Goal: Obtain resource: Obtain resource

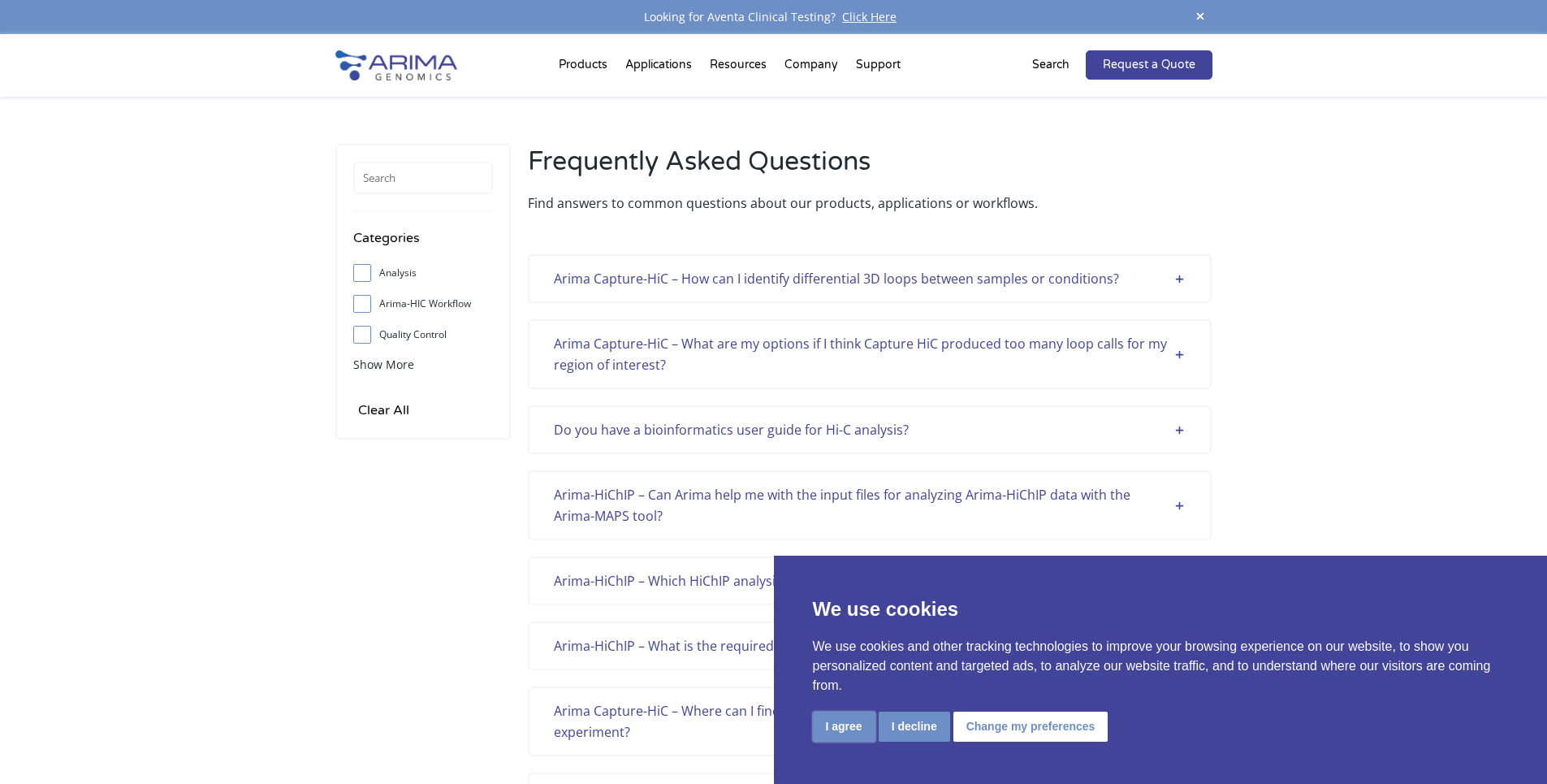
click at [834, 727] on button "I agree" at bounding box center [843, 726] width 62 height 30
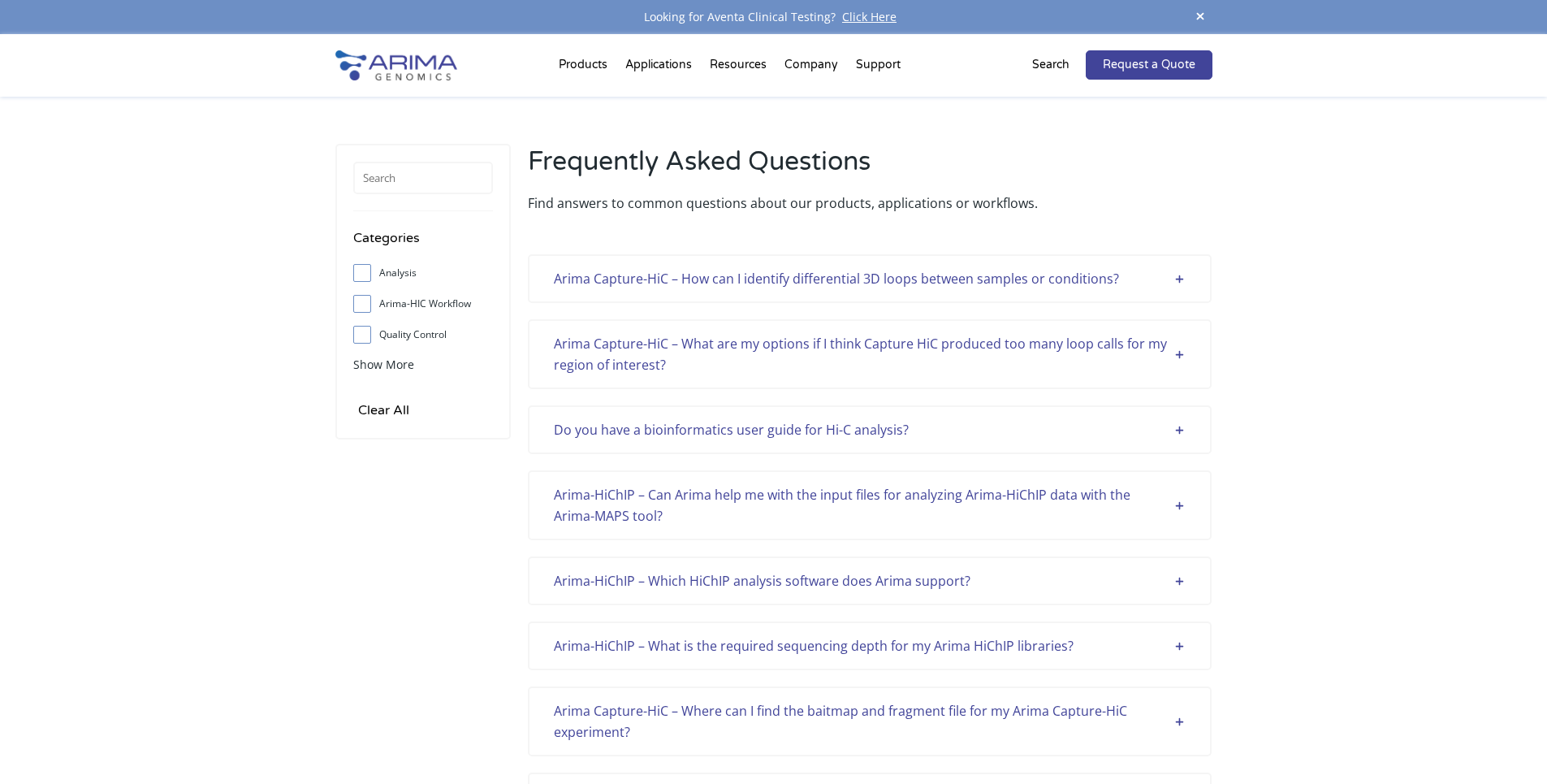
click at [363, 341] on span at bounding box center [365, 335] width 26 height 18
click at [363, 339] on input "Quality Control" at bounding box center [361, 334] width 11 height 11
checkbox input "true"
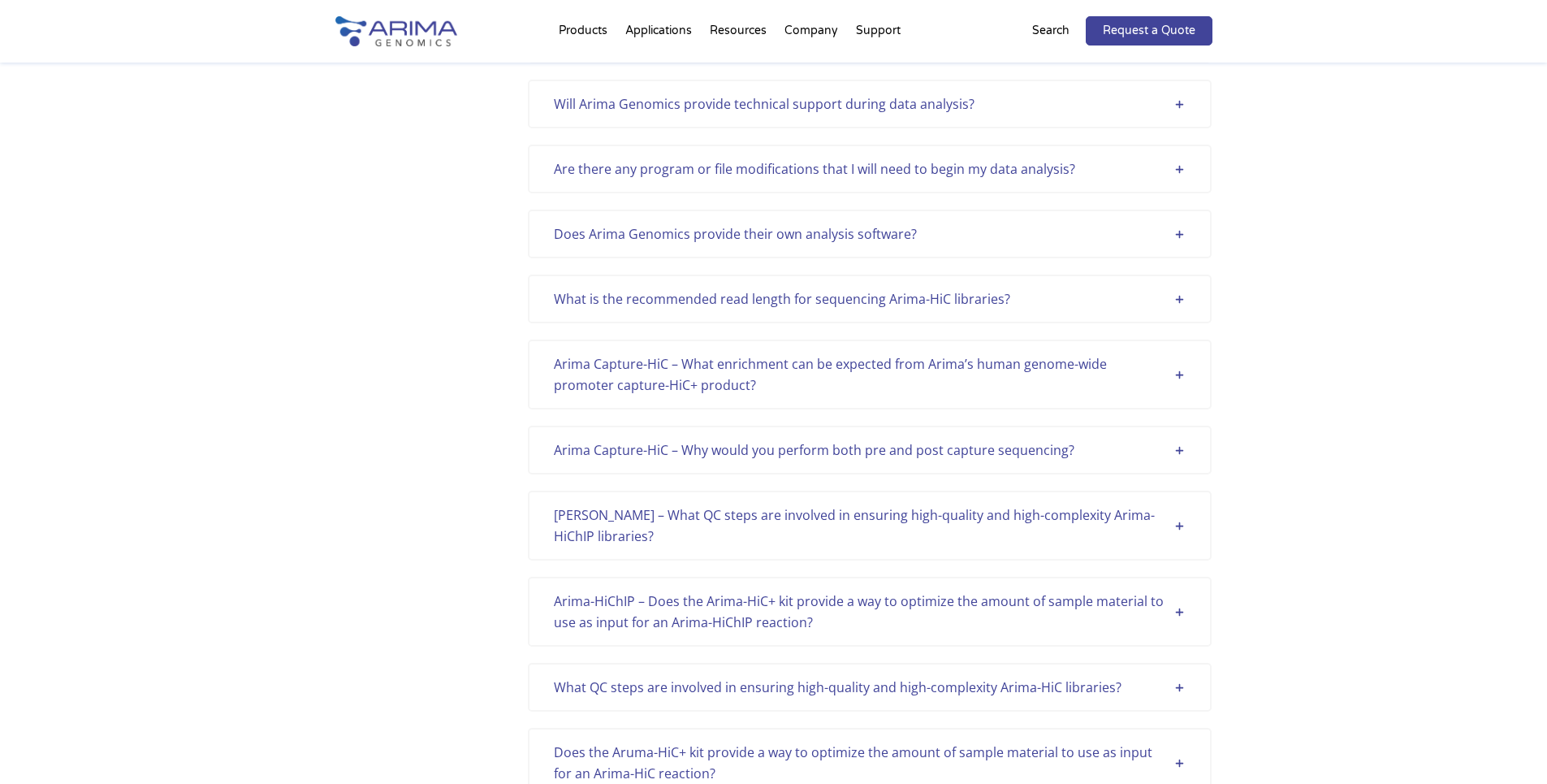
scroll to position [909, 0]
click at [866, 513] on div "Arima HiChI – What QC steps are involved in ensuring high-quality and high-comp…" at bounding box center [869, 525] width 632 height 42
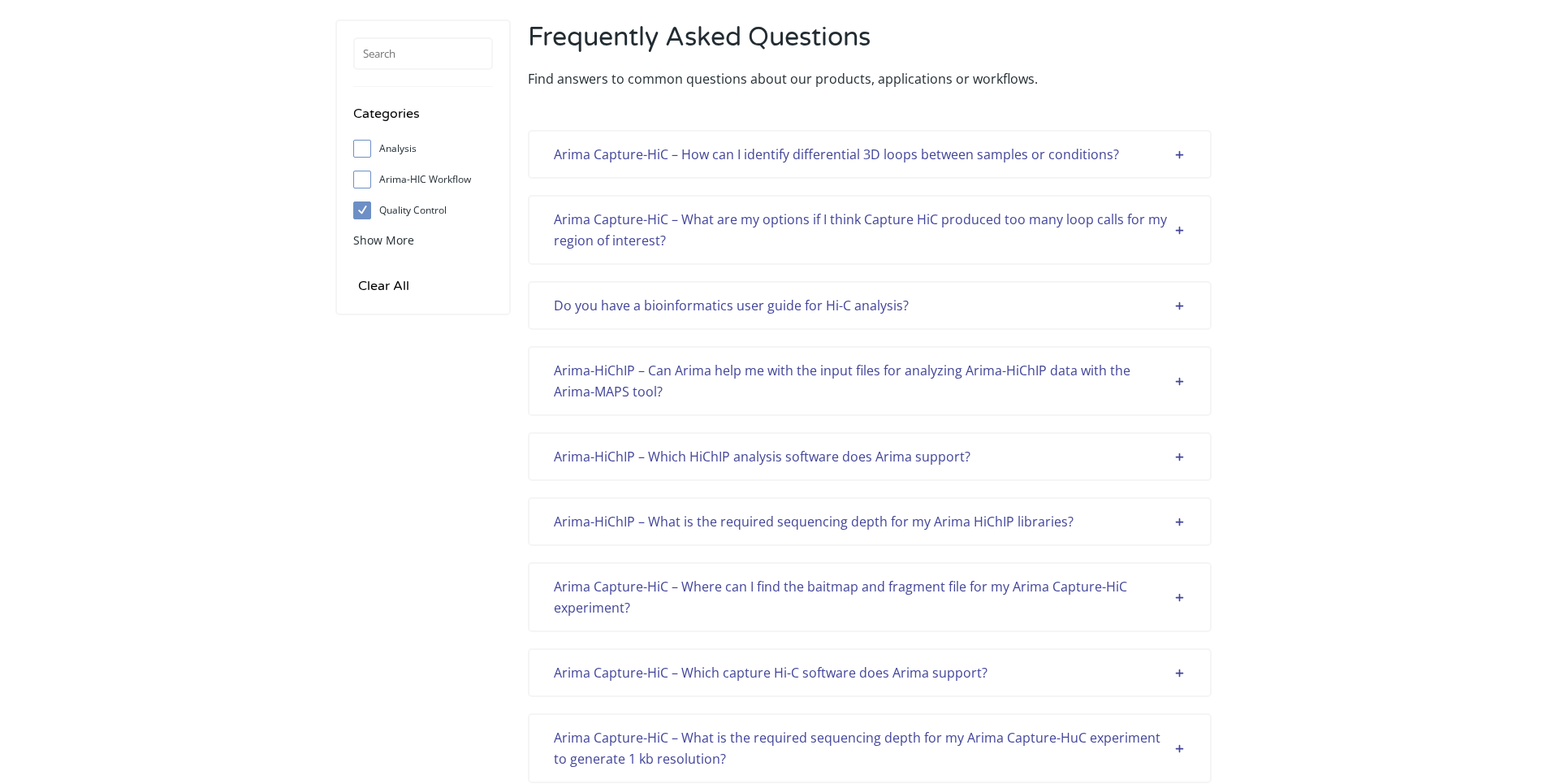
scroll to position [0, 0]
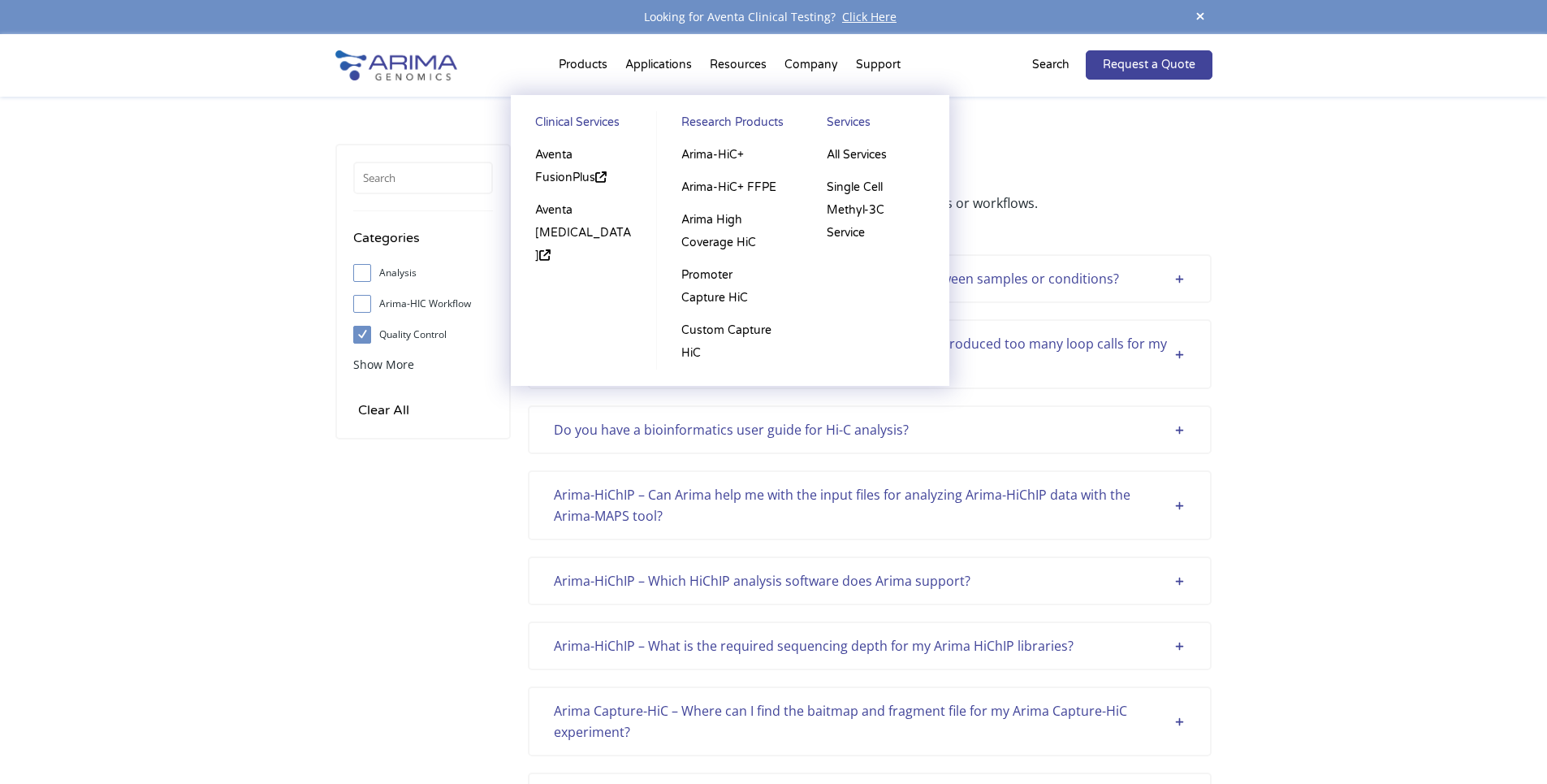
click at [590, 61] on li "Products Clinical Services Aventa FusionPlus Aventa Lymphoma Research Products …" at bounding box center [583, 68] width 67 height 55
click at [577, 66] on li "Products Clinical Services Aventa FusionPlus Aventa Lymphoma Research Products …" at bounding box center [583, 68] width 67 height 55
click at [719, 120] on link "Research Products" at bounding box center [730, 124] width 113 height 28
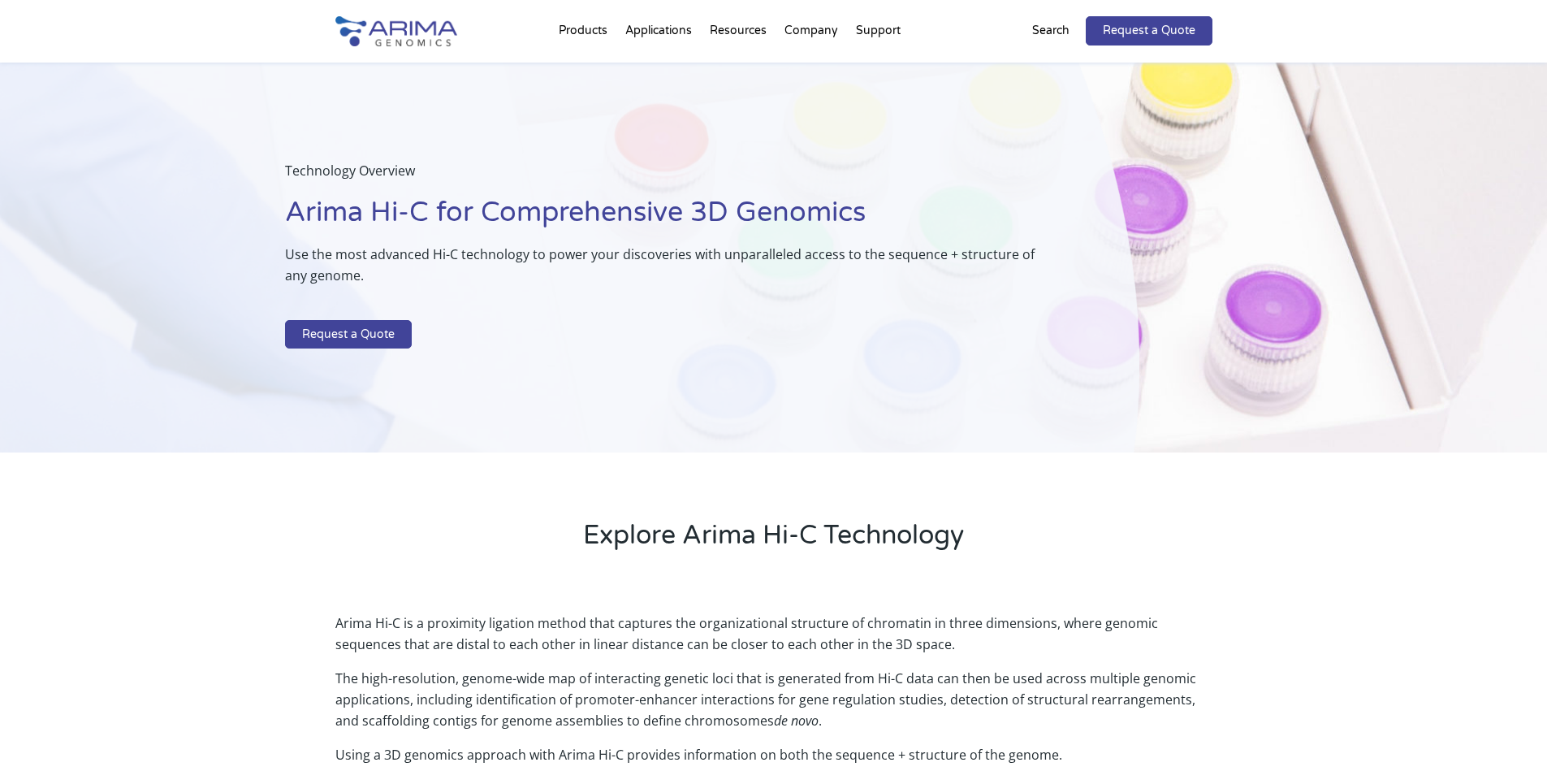
click at [1037, 30] on p "Search" at bounding box center [1050, 31] width 37 height 21
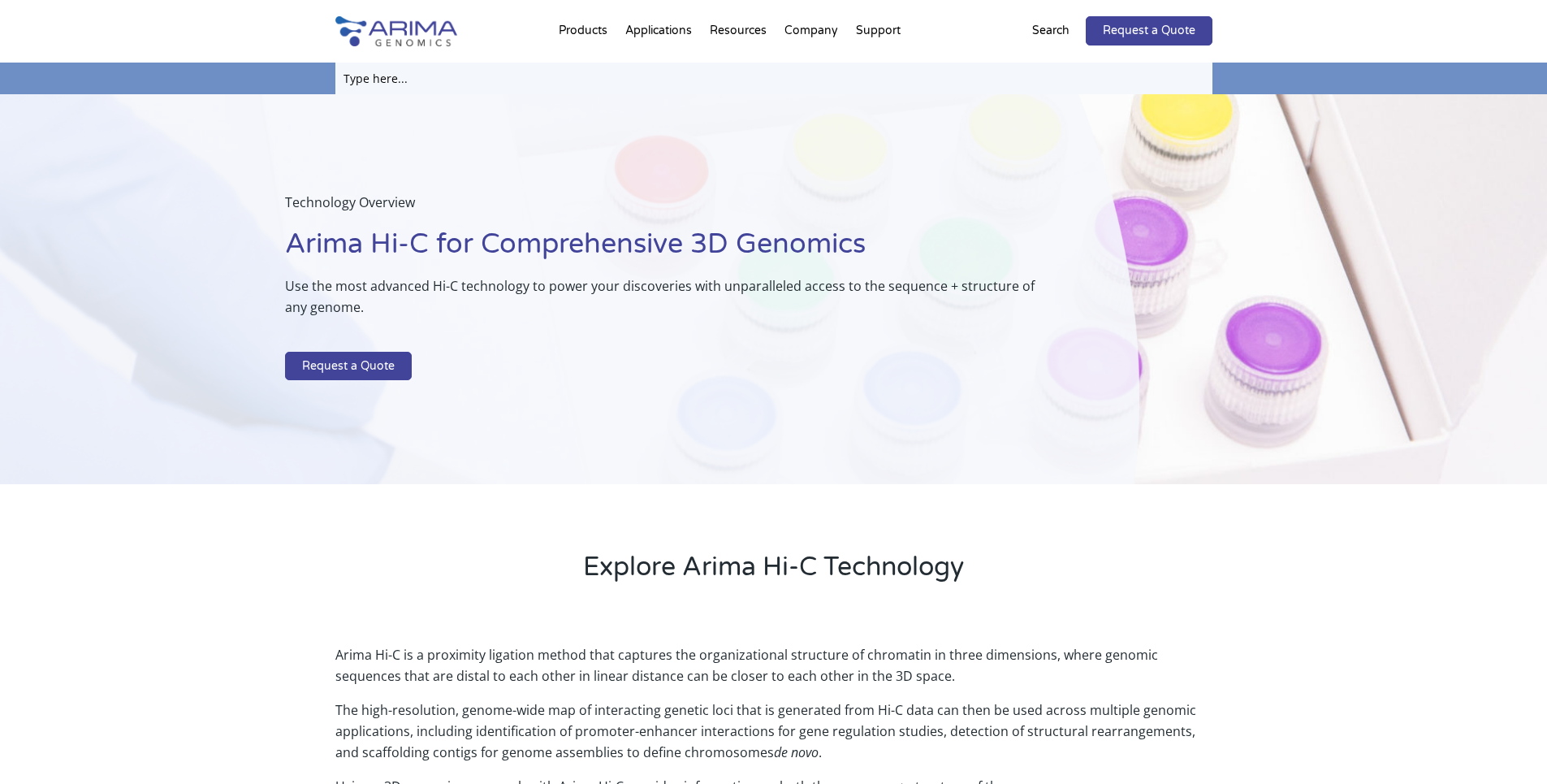
click at [469, 67] on input "text" at bounding box center [774, 77] width 877 height 32
paste input "A510008"
type input "A510008"
click input "Search" at bounding box center [0, 0] width 0 height 0
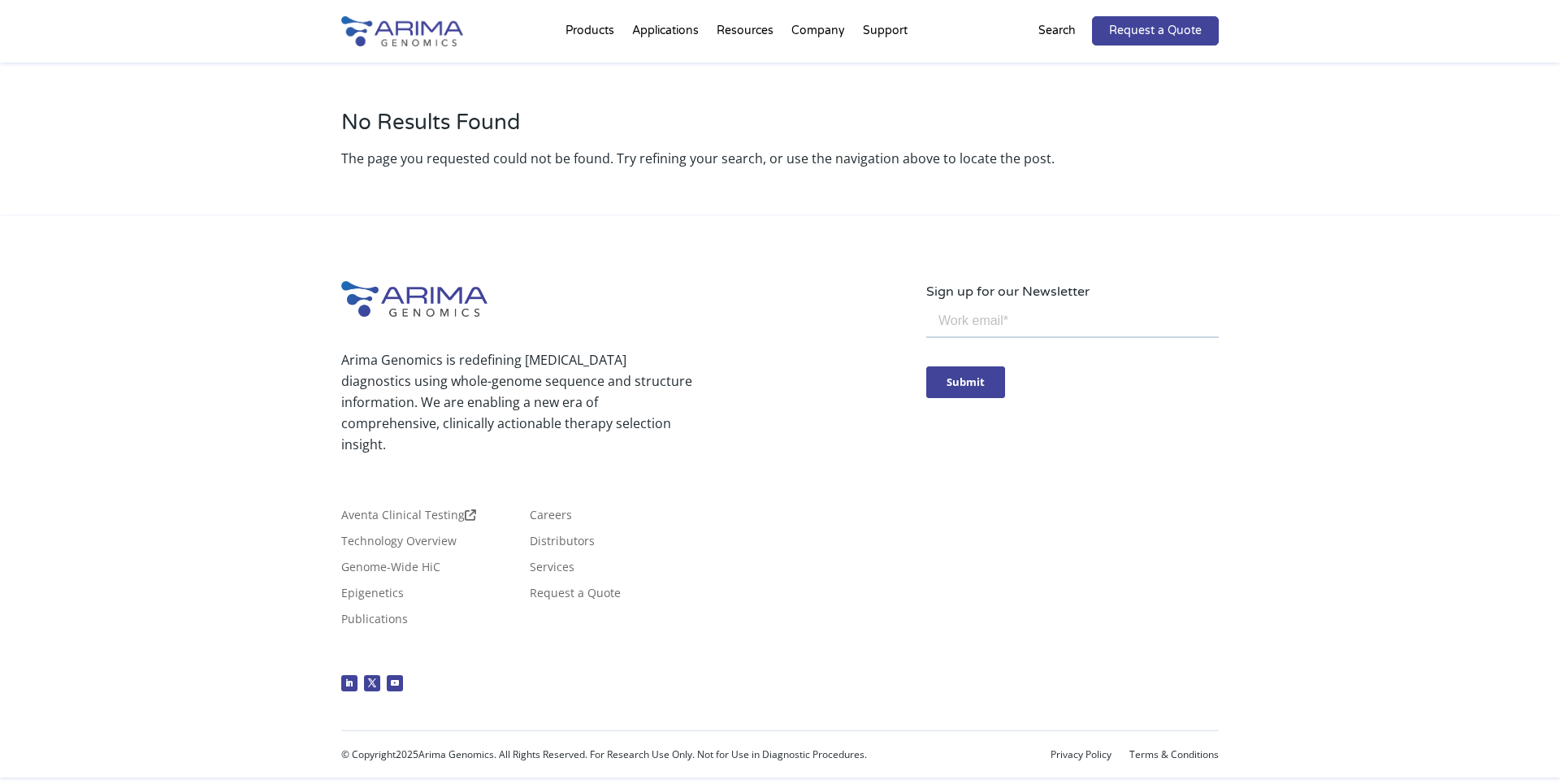
click at [1066, 28] on p "Search" at bounding box center [1056, 31] width 37 height 21
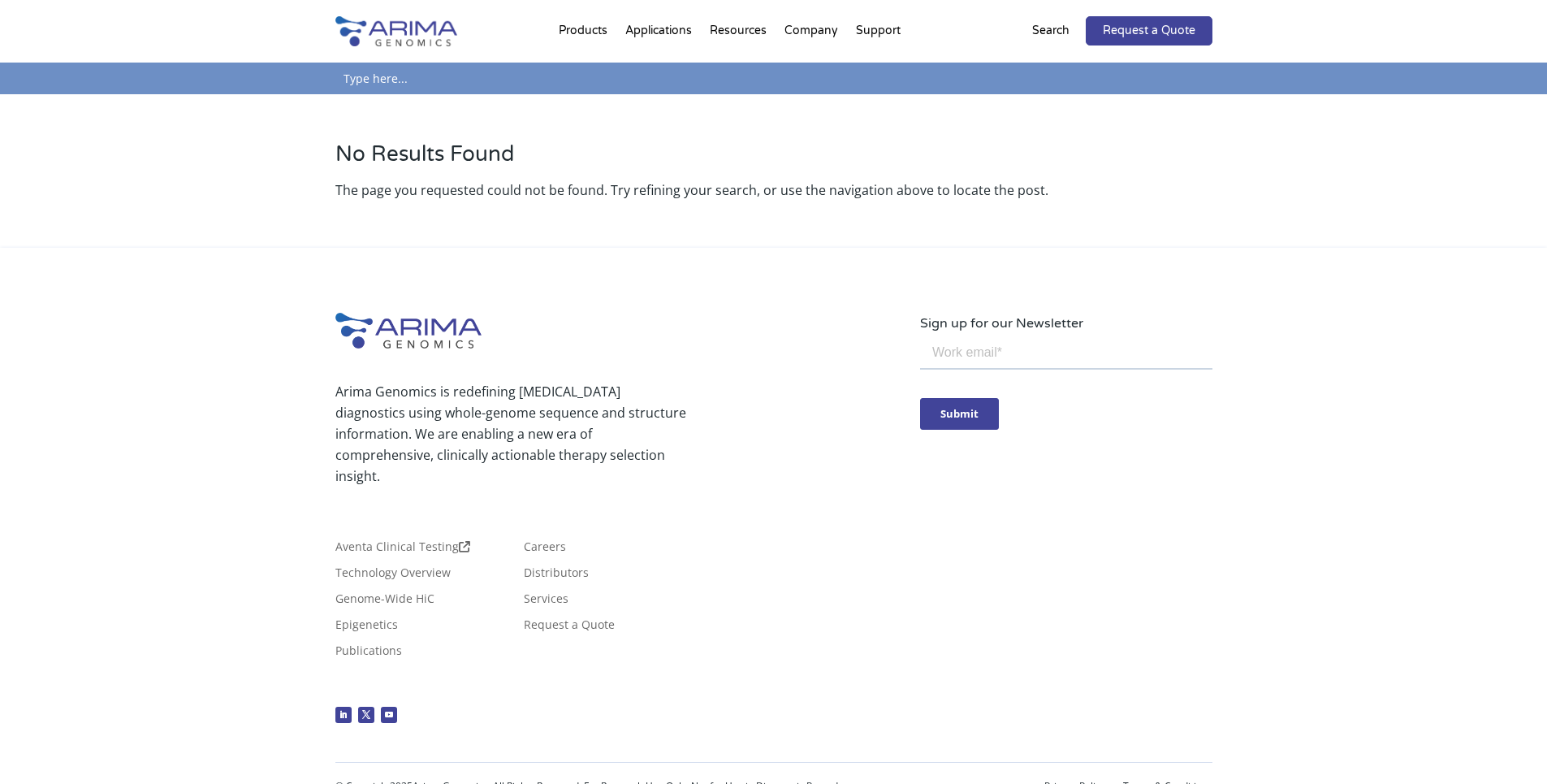
click at [419, 76] on input "text" at bounding box center [774, 77] width 877 height 32
paste input "Arima-HiC Kit User Guide for Mammalian Cell Lines"
type input "Arima-HiC Kit User Guide for Mammalian Cell Lines"
click input "Search" at bounding box center [0, 0] width 0 height 0
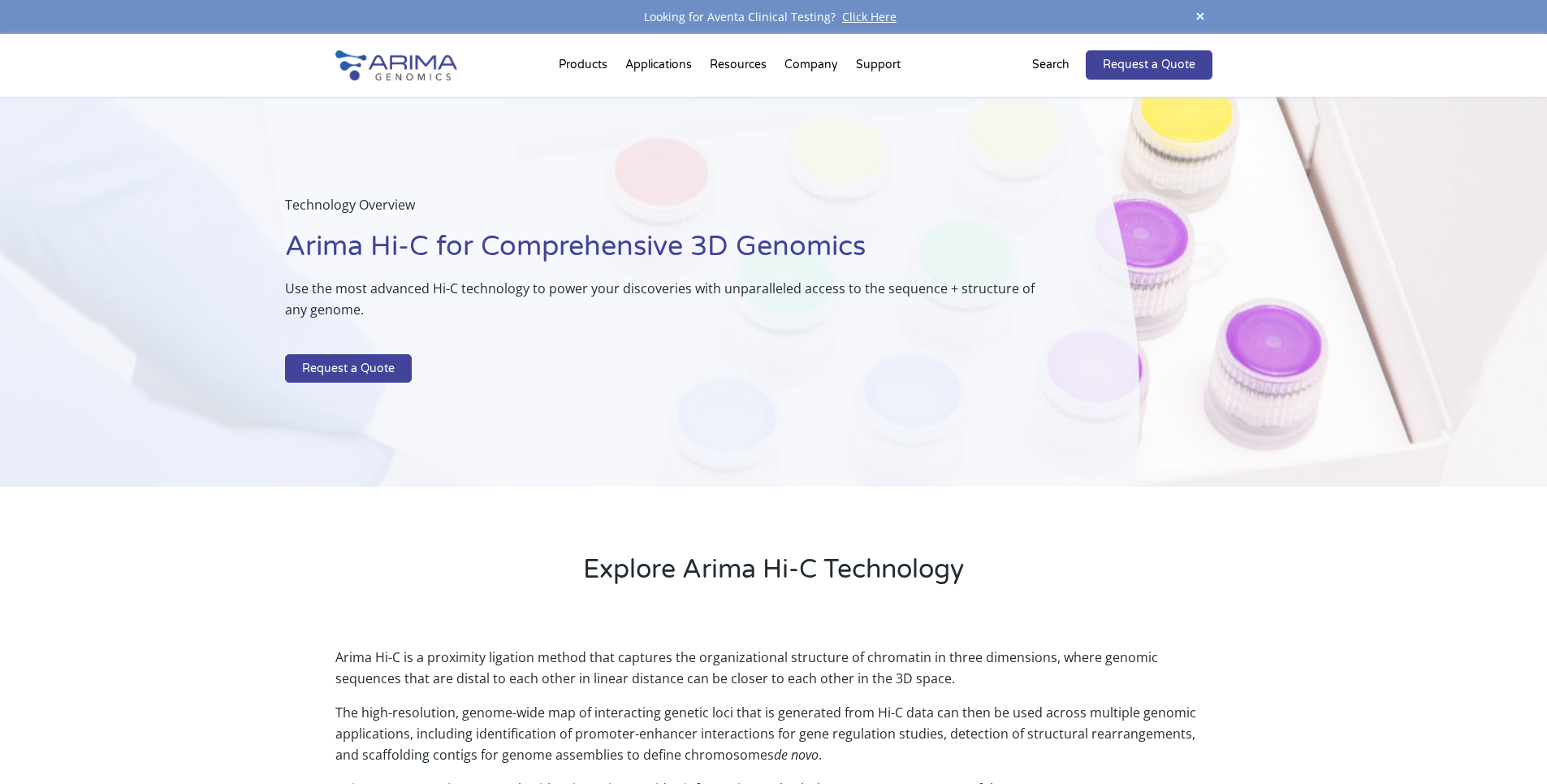
click at [1045, 63] on p "Search" at bounding box center [1050, 65] width 37 height 21
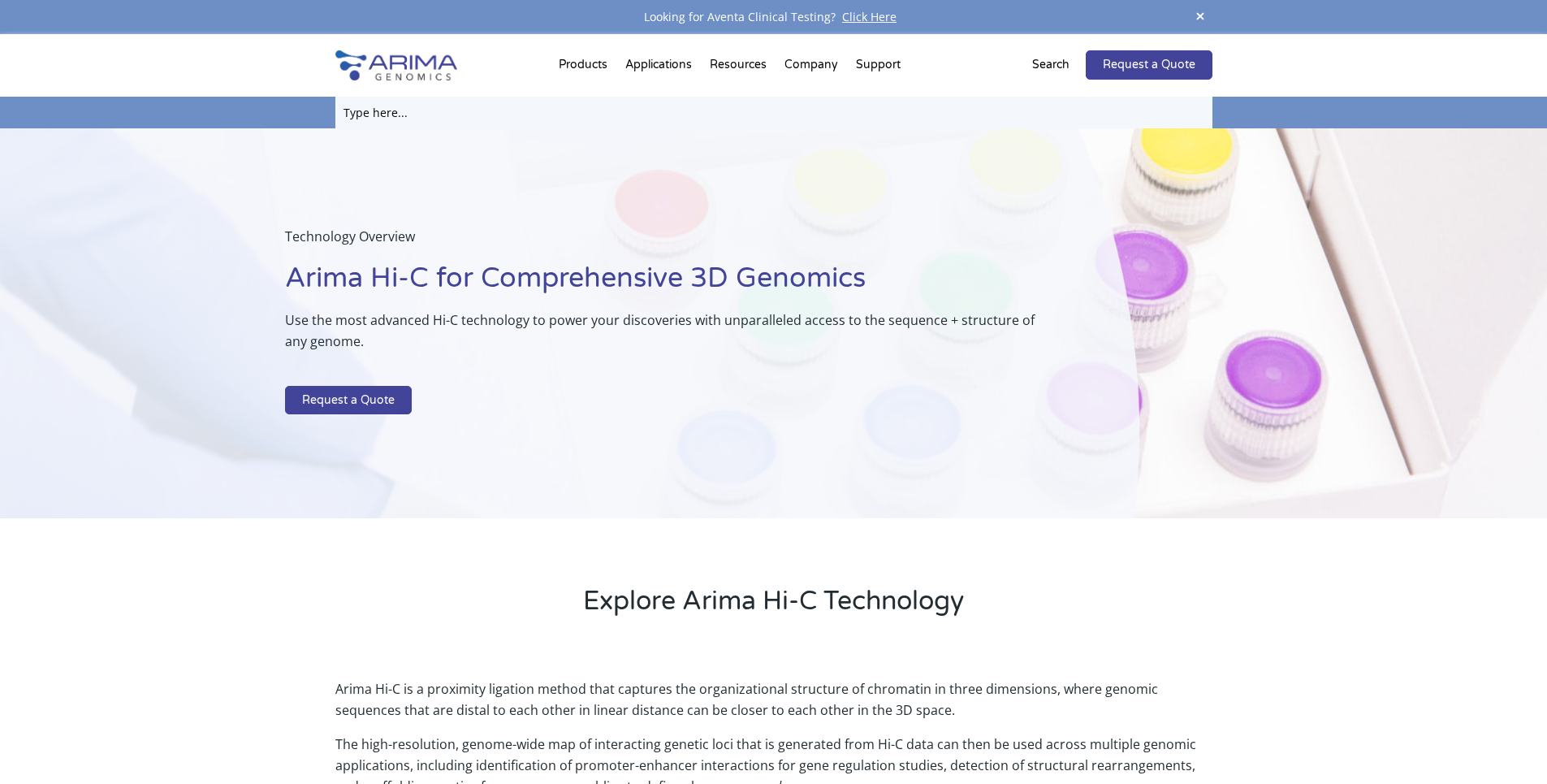
click at [451, 99] on input "text" at bounding box center [774, 112] width 877 height 32
type input "quality controll"
click input "Search" at bounding box center [0, 0] width 0 height 0
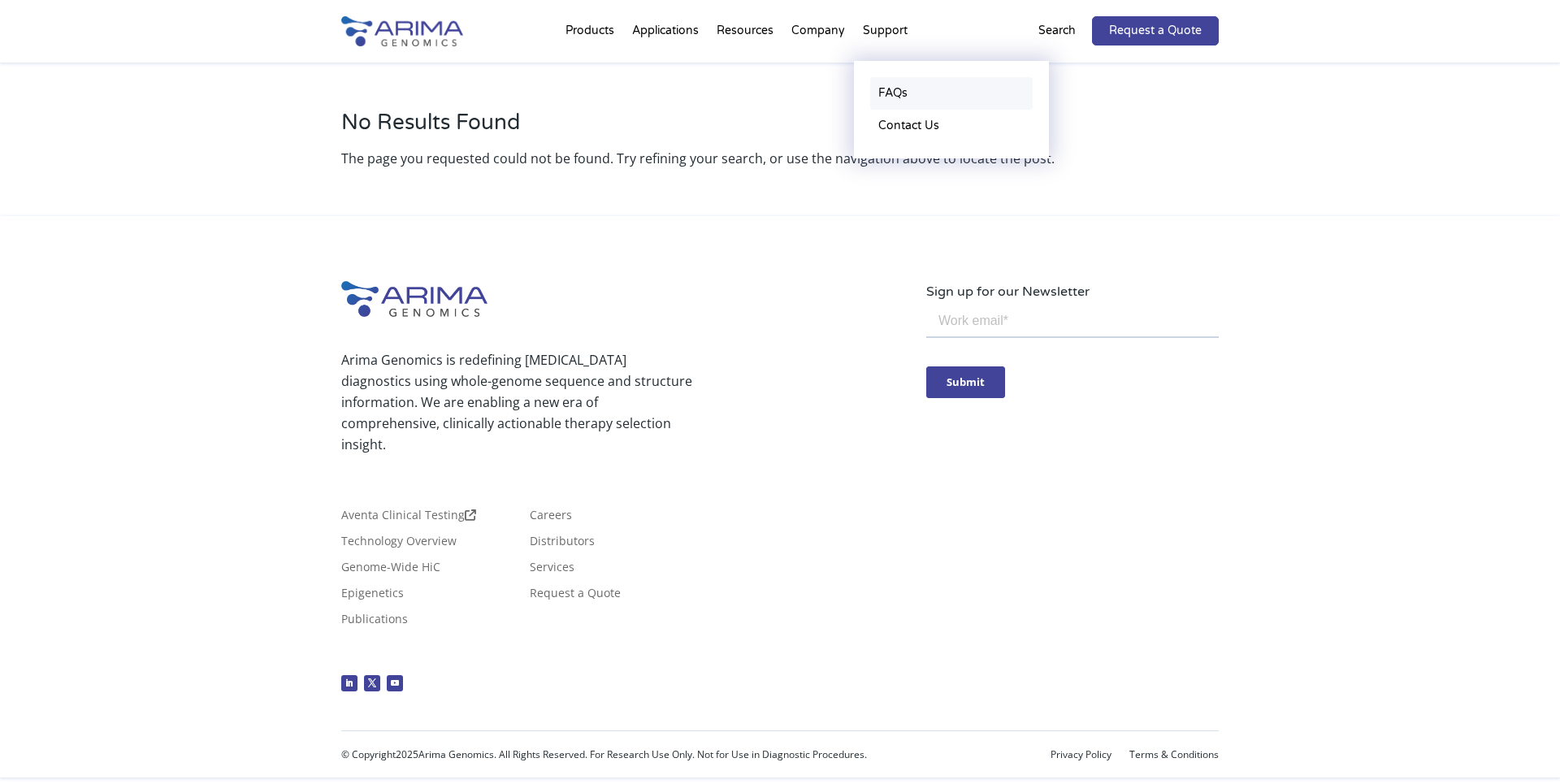
click at [876, 91] on link "FAQs" at bounding box center [952, 94] width 163 height 33
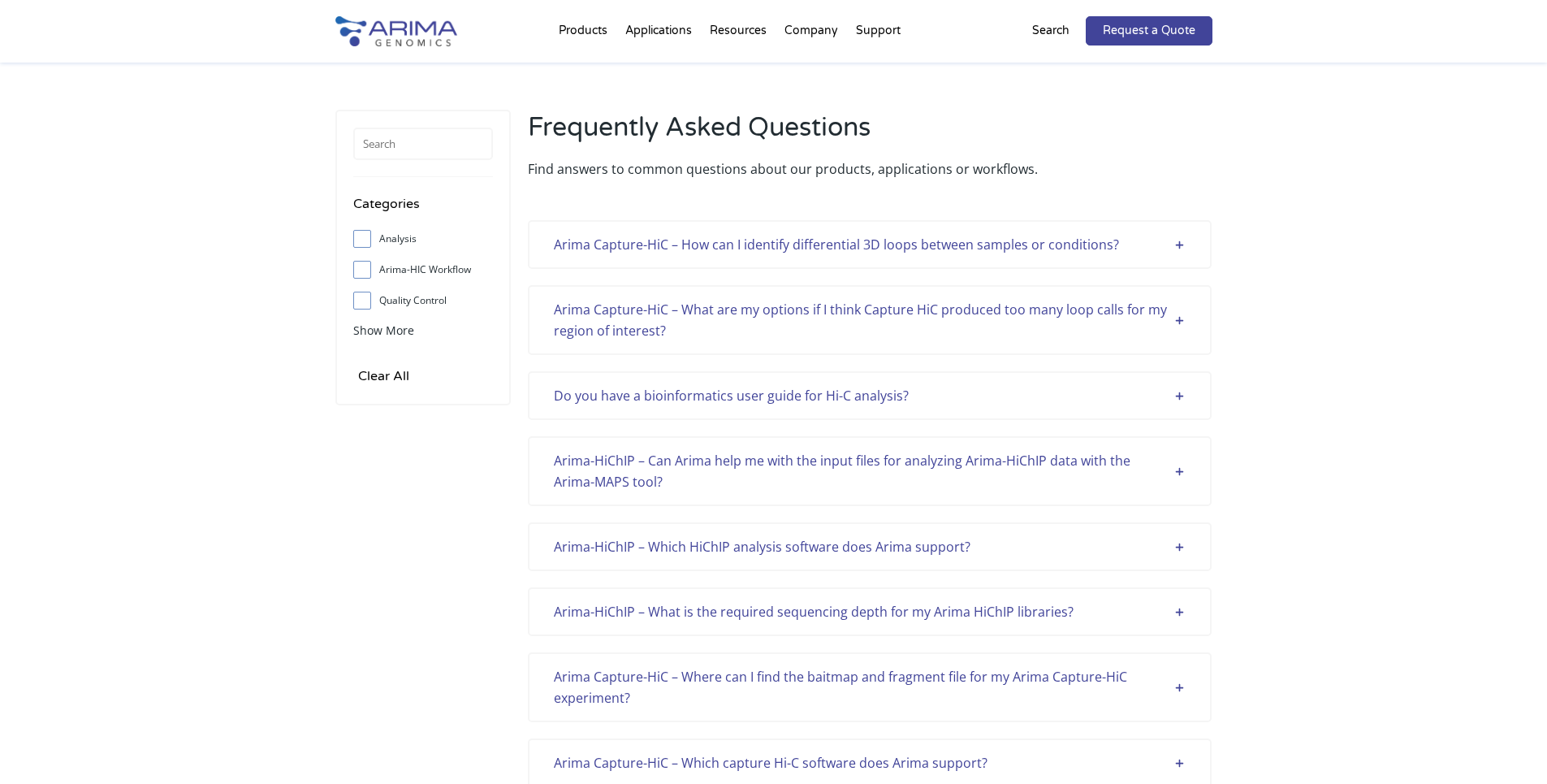
click at [363, 304] on input "Quality Control" at bounding box center [361, 299] width 11 height 11
checkbox input "true"
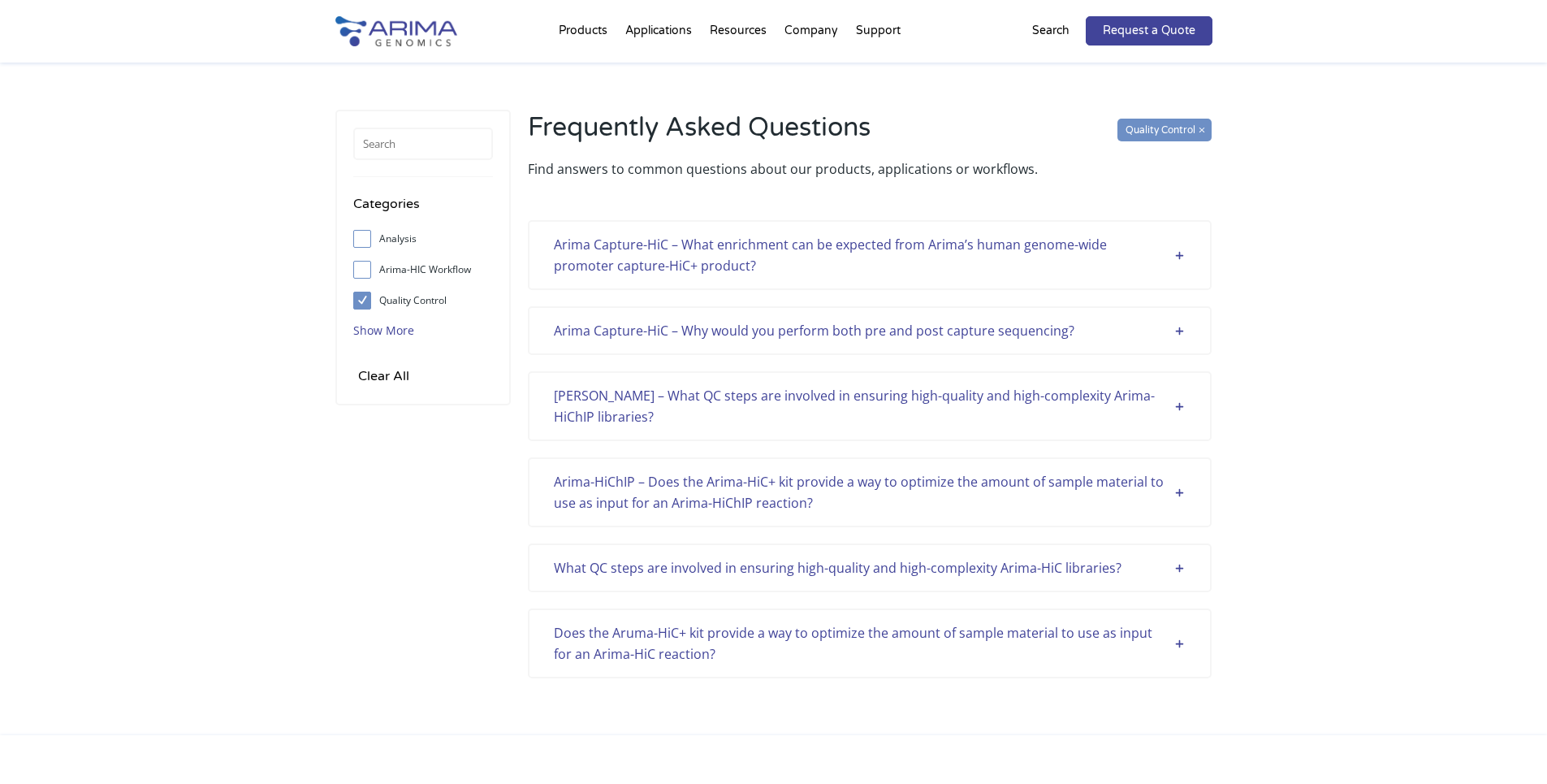
click at [362, 328] on span "Show More" at bounding box center [383, 330] width 61 height 15
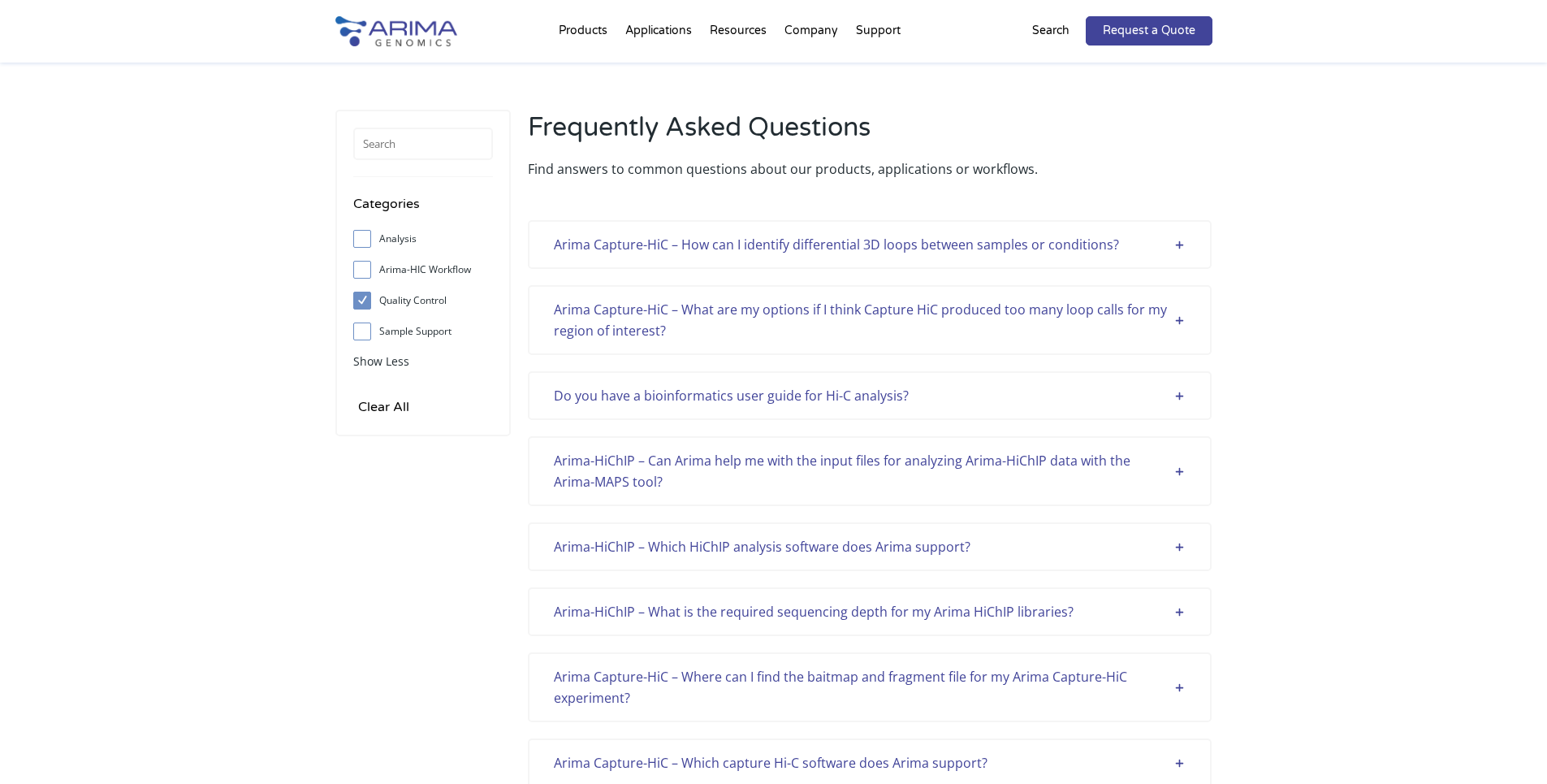
click at [1072, 316] on div "Arima Capture-HiC – What are my options if I think Capture HiC produced too man…" at bounding box center [869, 320] width 632 height 42
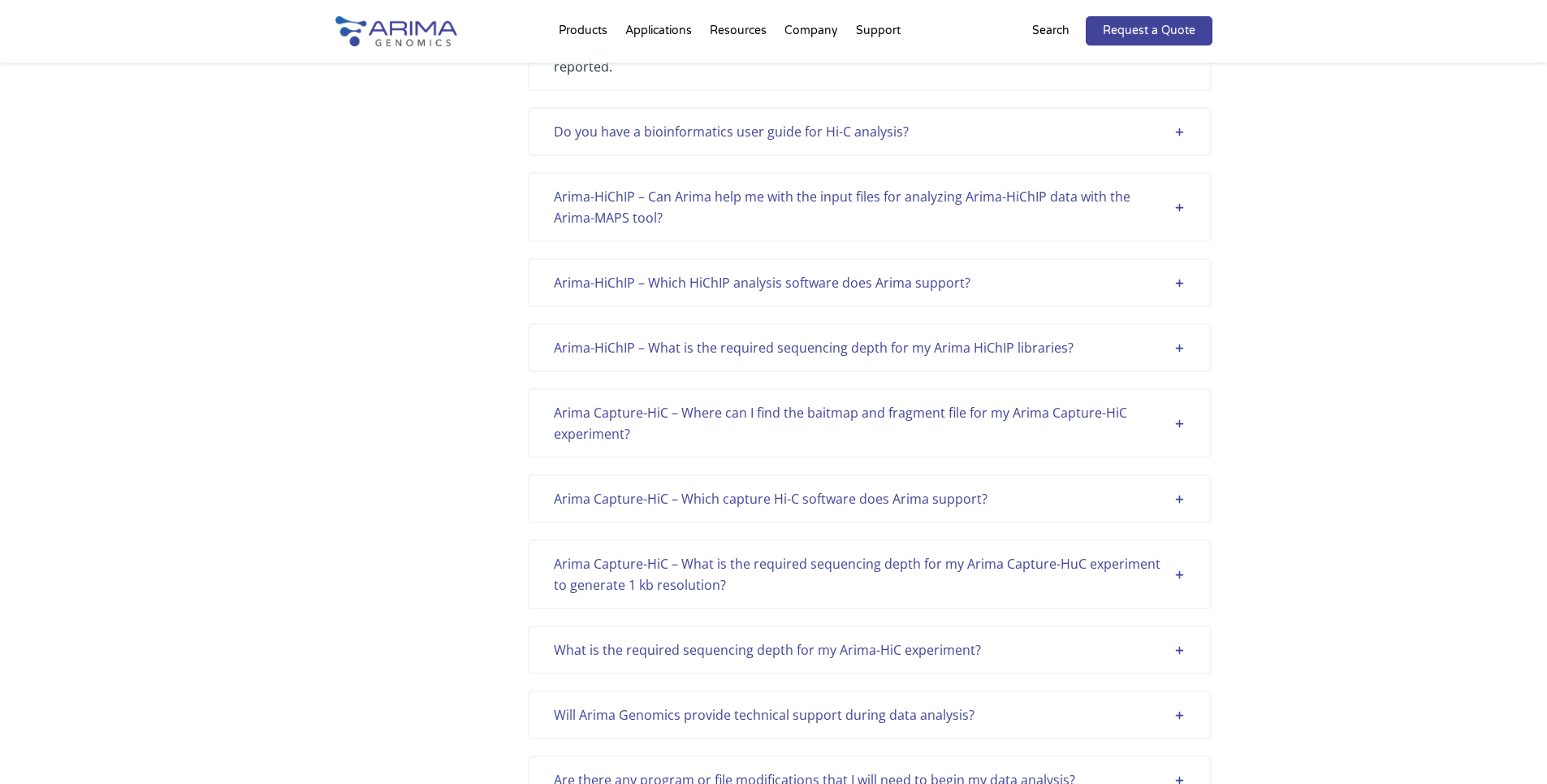
scroll to position [455, 0]
click at [900, 488] on div "Arima Capture-HiC – Which capture Hi-C software does Arima support?" at bounding box center [869, 498] width 632 height 21
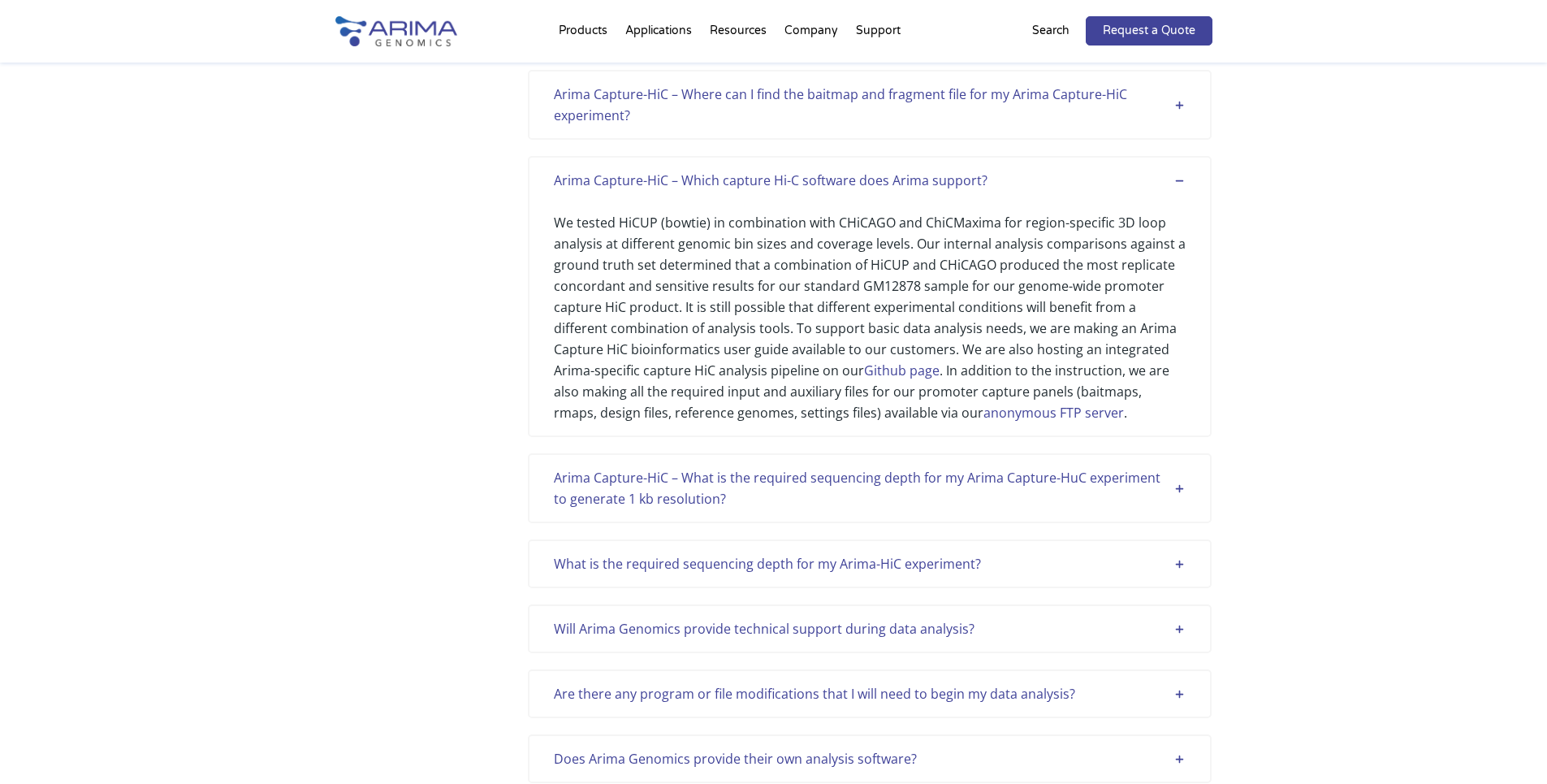
scroll to position [779, 0]
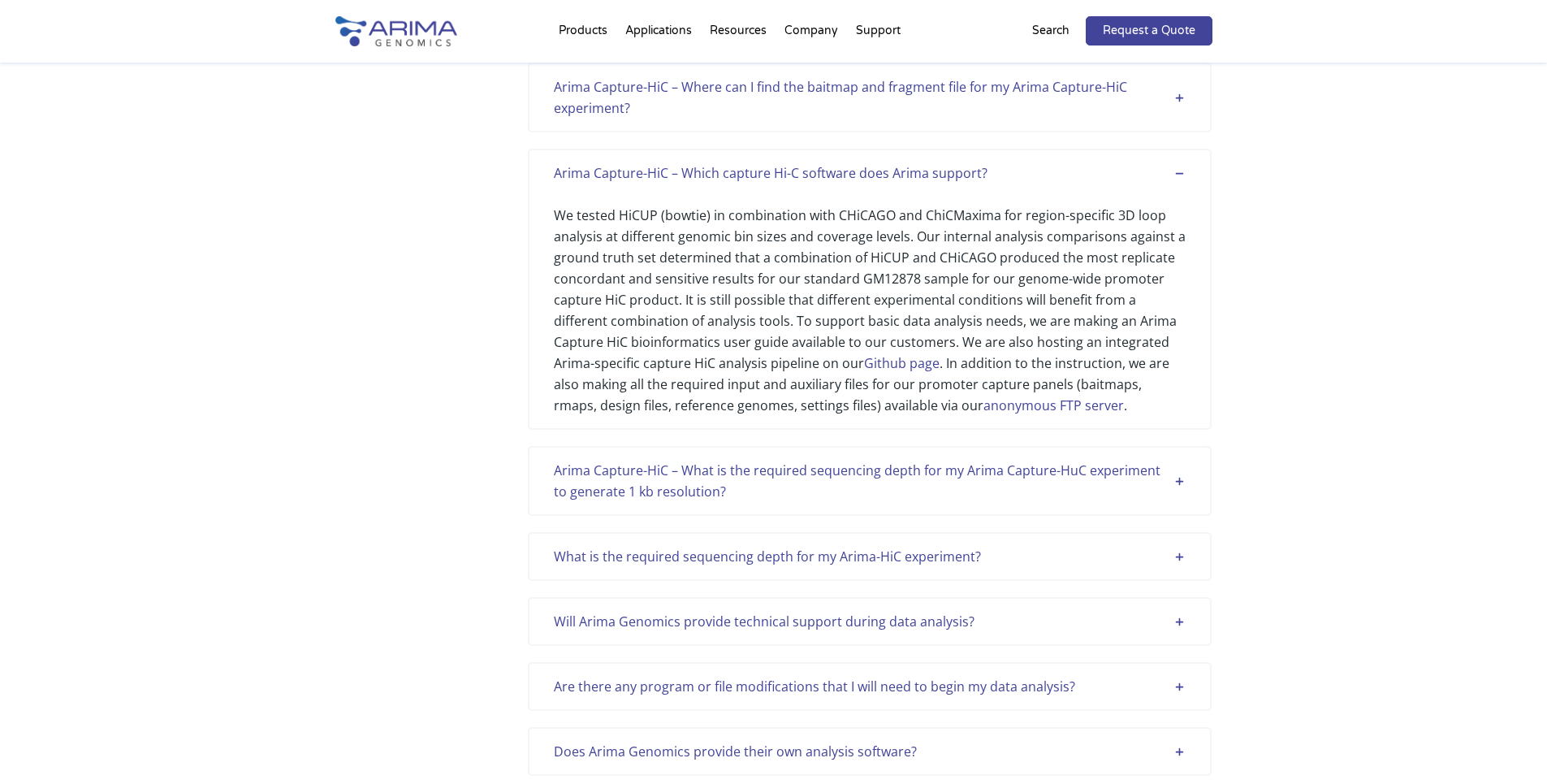
click at [1047, 23] on p "Search" at bounding box center [1050, 31] width 37 height 21
click at [1050, 30] on p "Search" at bounding box center [1050, 31] width 37 height 21
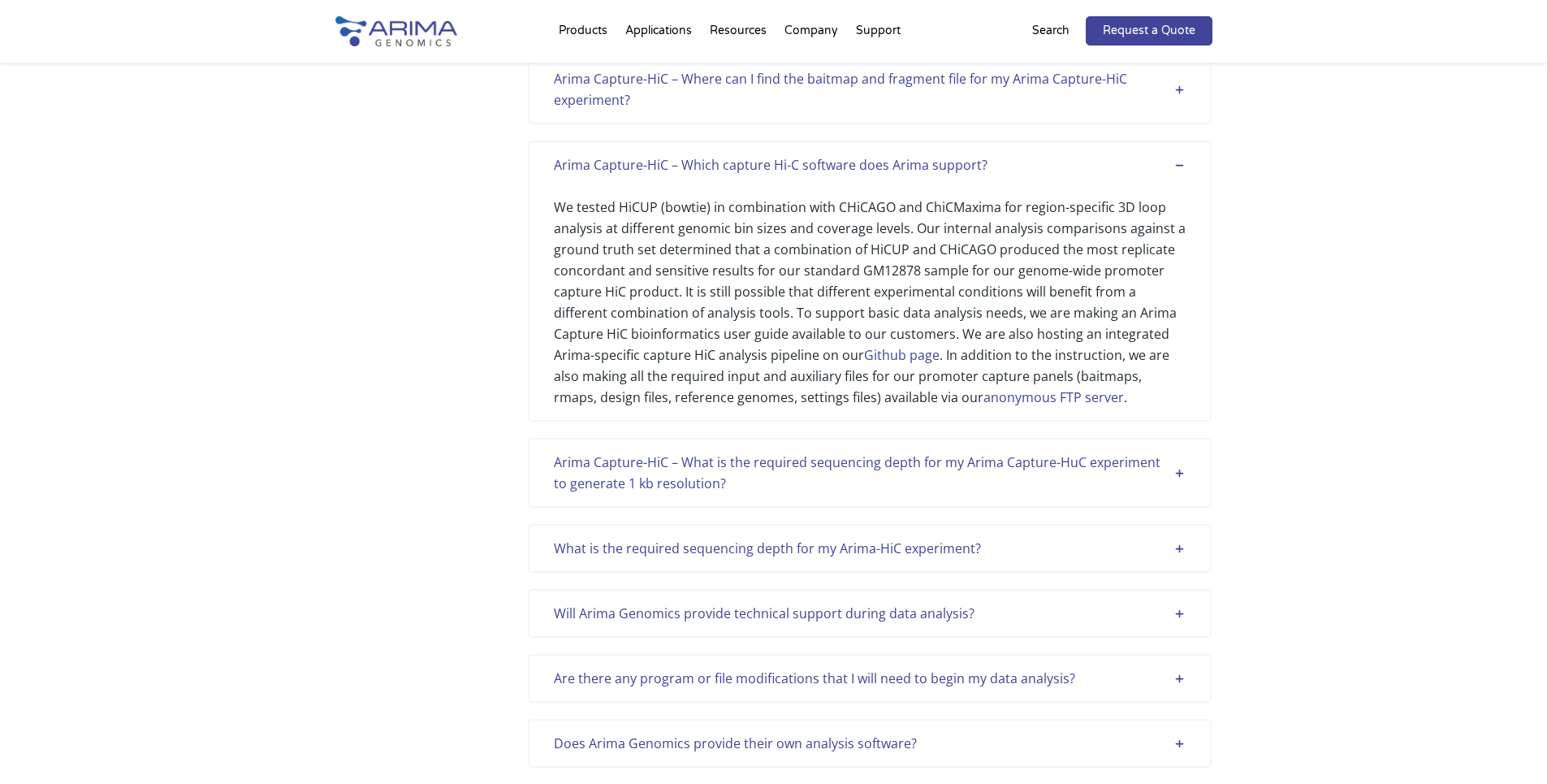
scroll to position [779, 0]
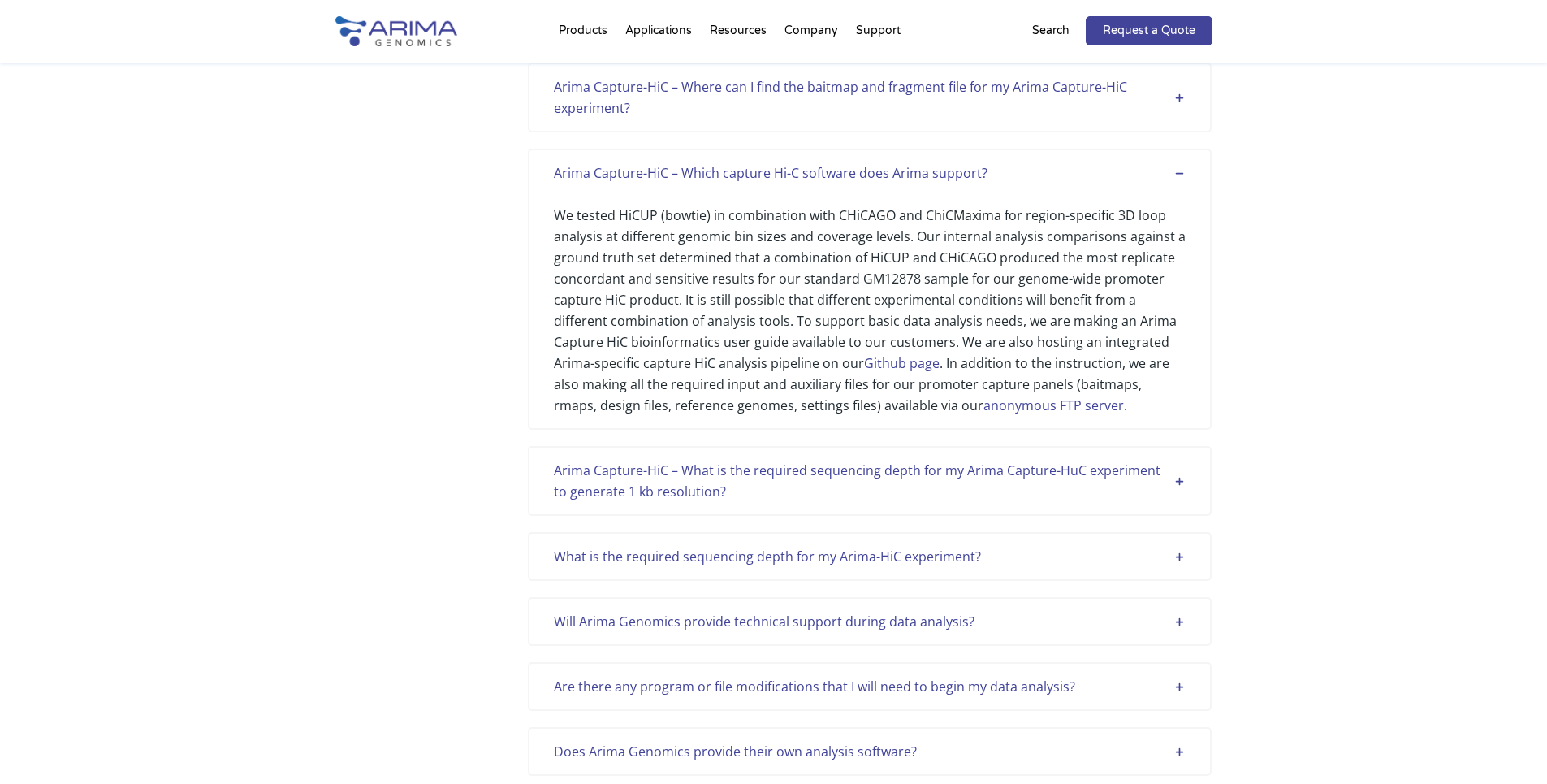
click at [1050, 25] on p "Search" at bounding box center [1050, 31] width 37 height 21
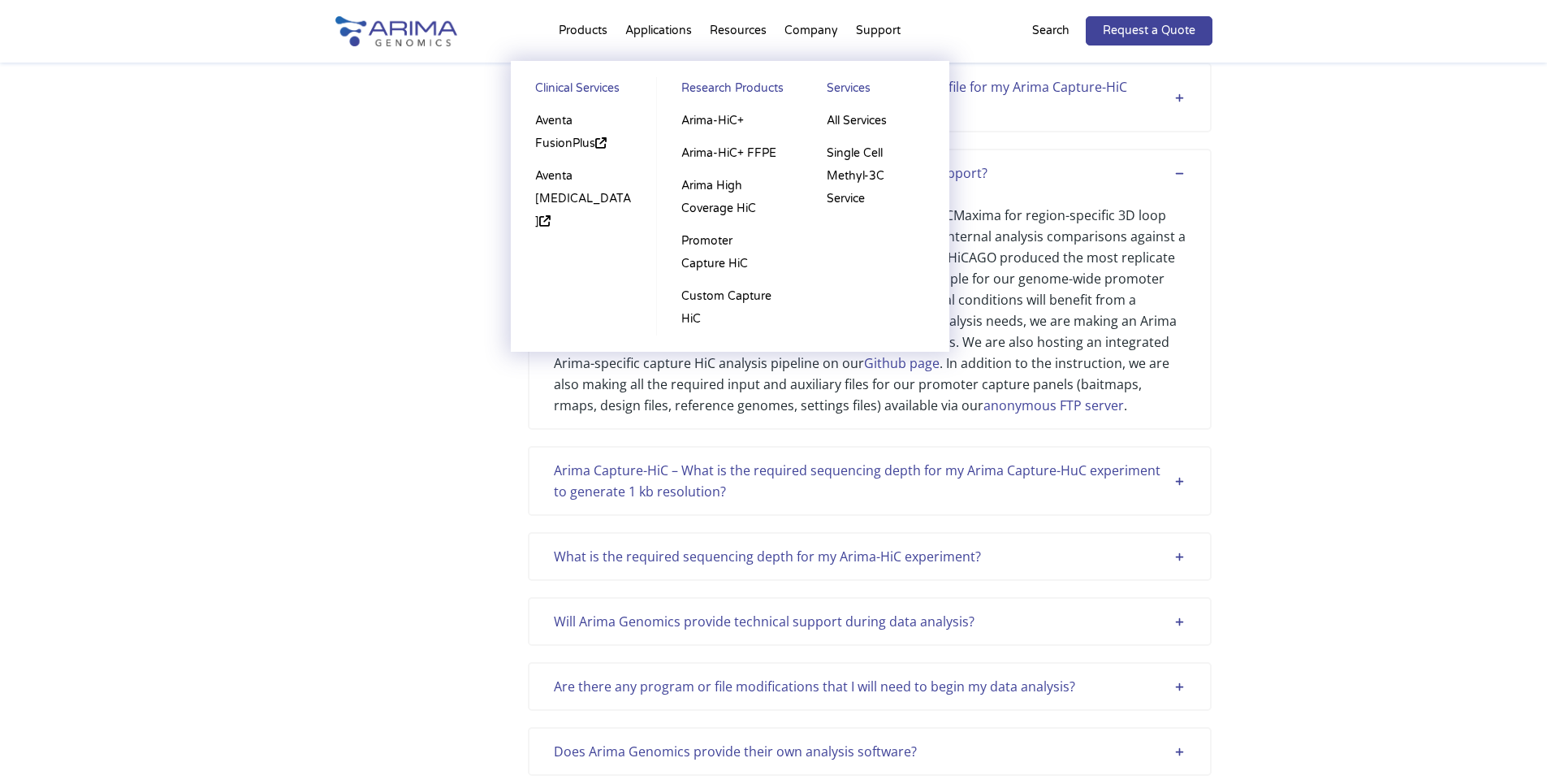
click at [586, 30] on li "Products Clinical Services Aventa FusionPlus Aventa Lymphoma Research Products …" at bounding box center [583, 34] width 67 height 55
click at [570, 88] on link "Clinical Services" at bounding box center [583, 91] width 114 height 28
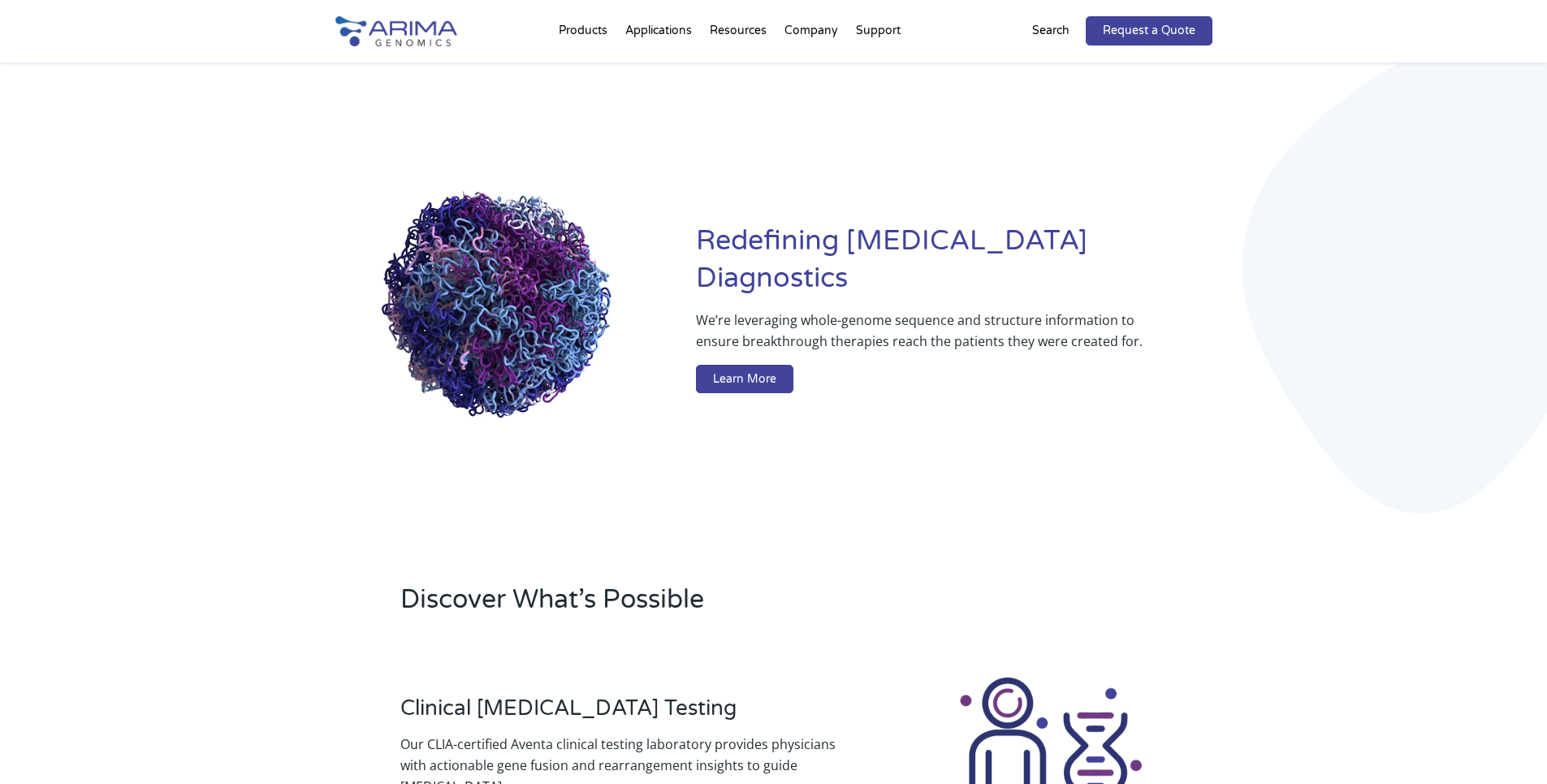
drag, startPoint x: 1056, startPoint y: 30, endPoint x: 1037, endPoint y: 39, distance: 21.0
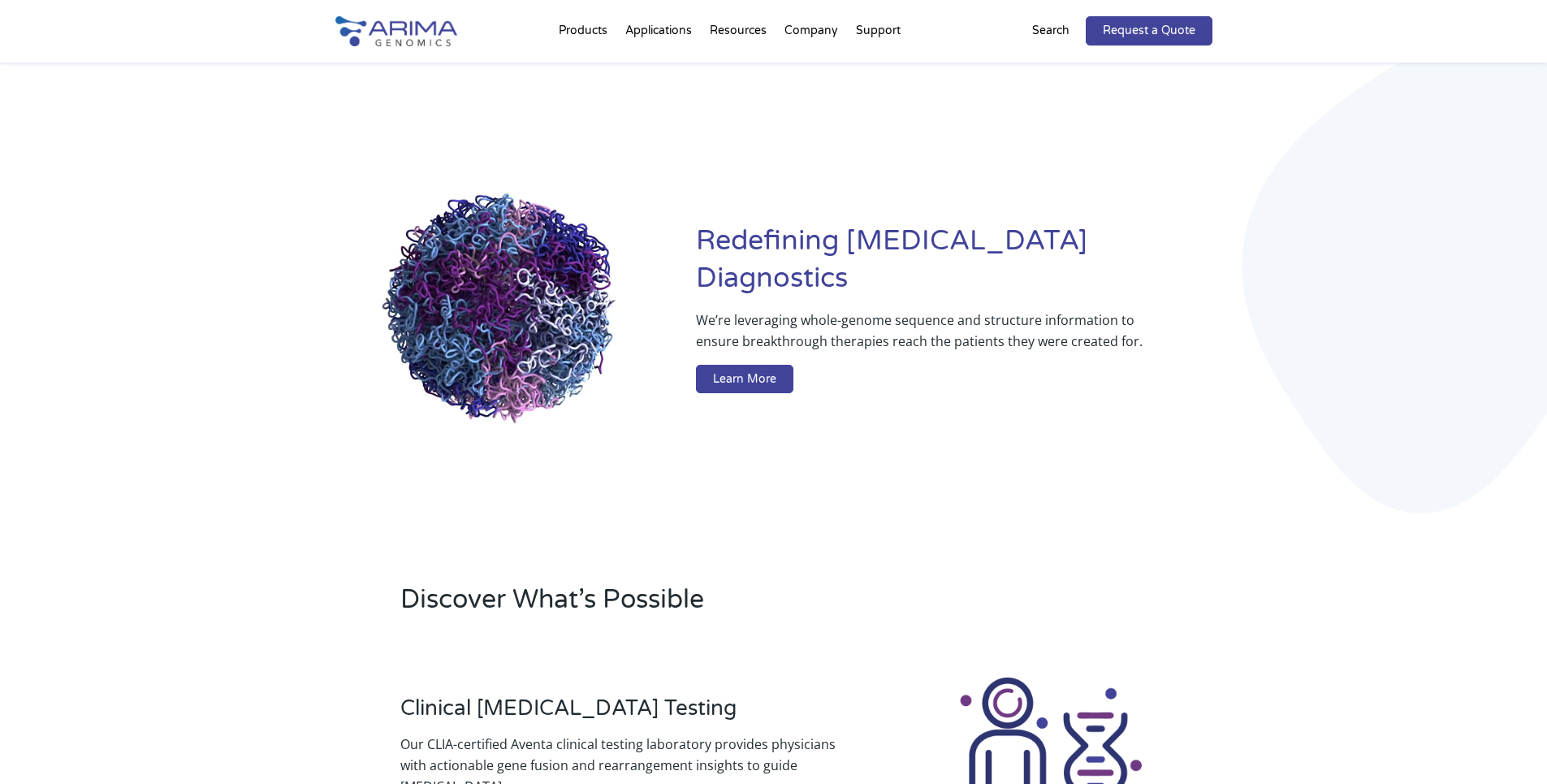
click at [1056, 30] on p "Search" at bounding box center [1050, 31] width 37 height 21
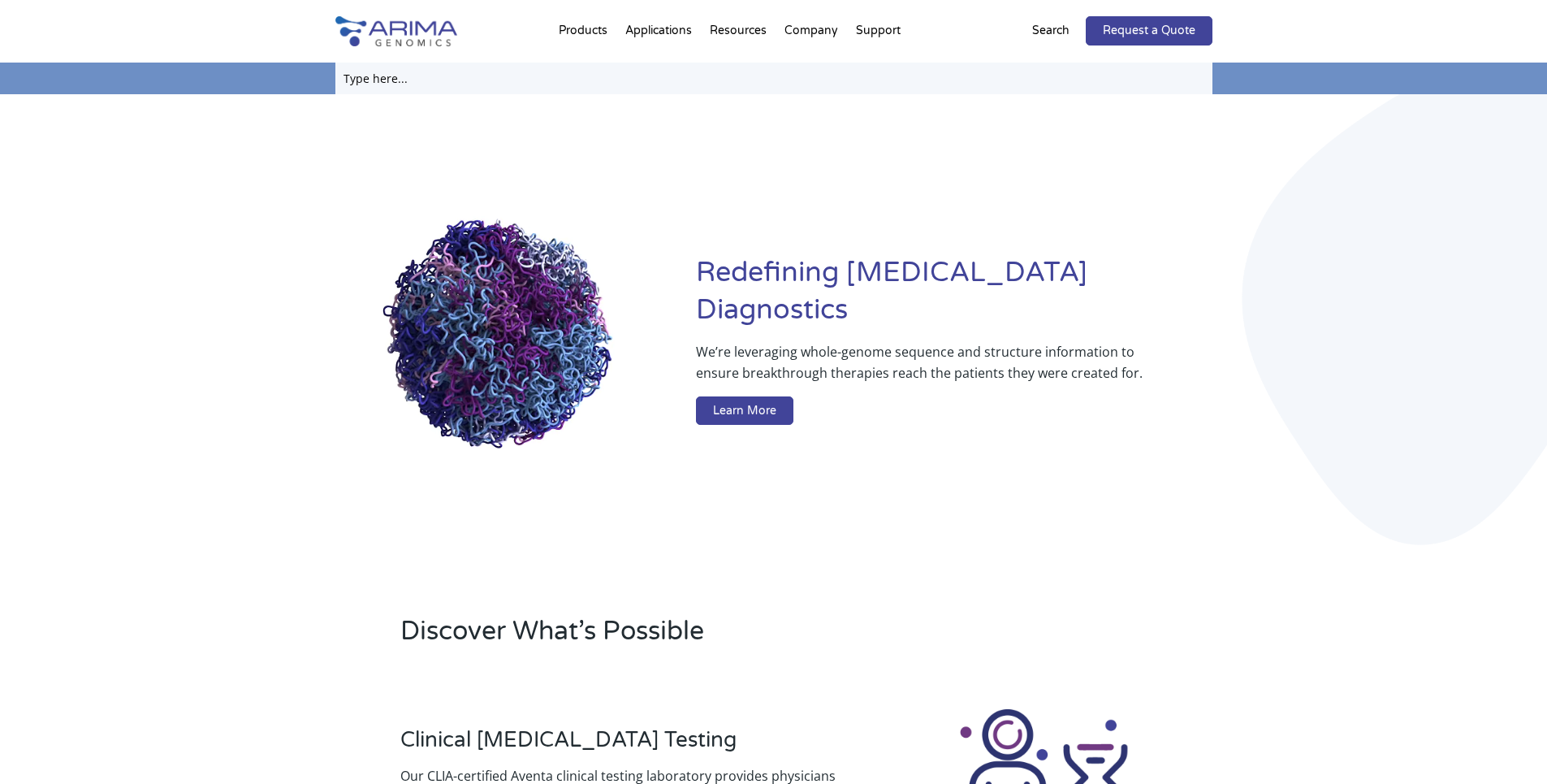
click at [489, 81] on input "text" at bounding box center [774, 77] width 877 height 32
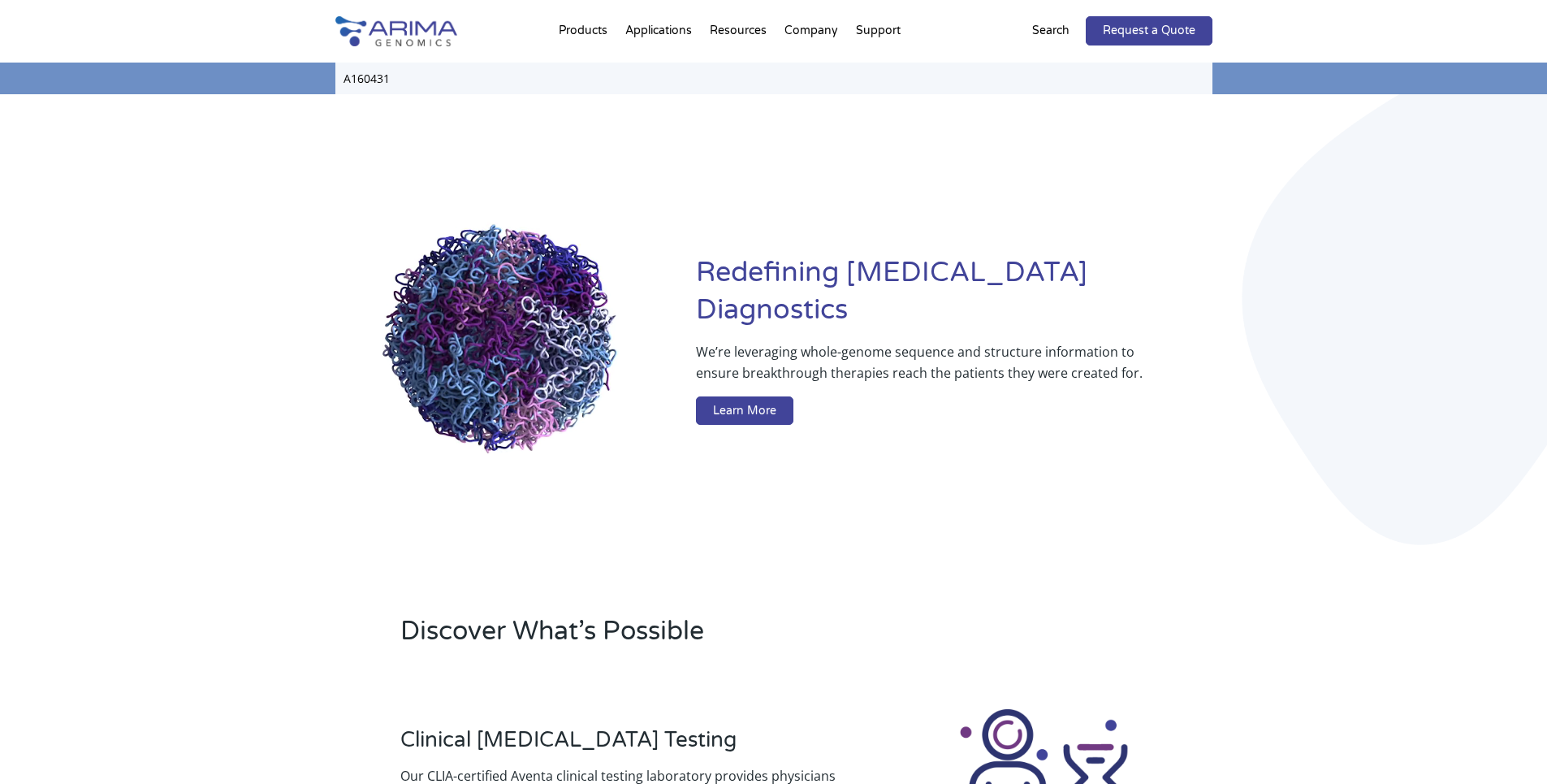
type input "A160431"
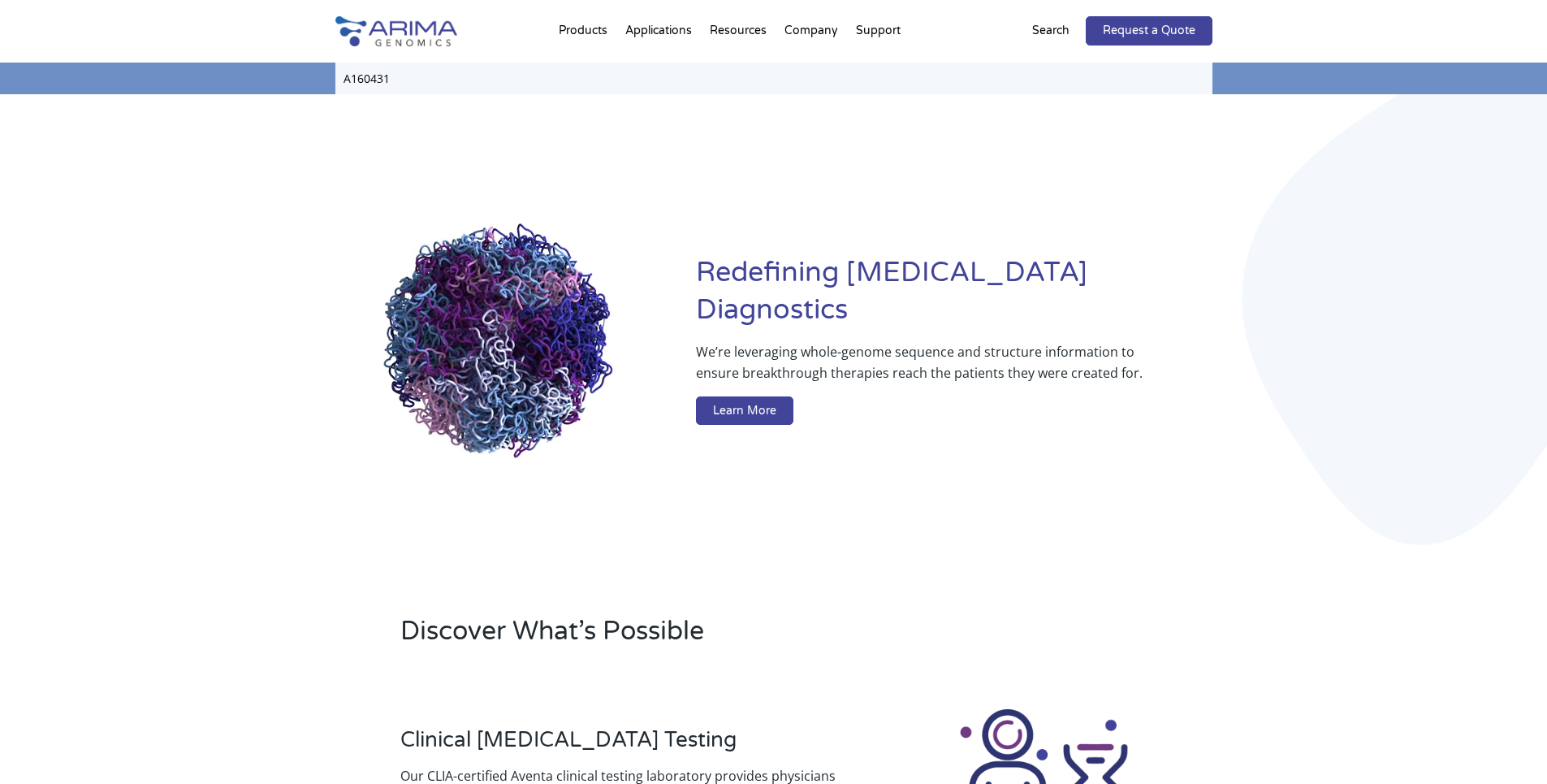
click input "Search" at bounding box center [0, 0] width 0 height 0
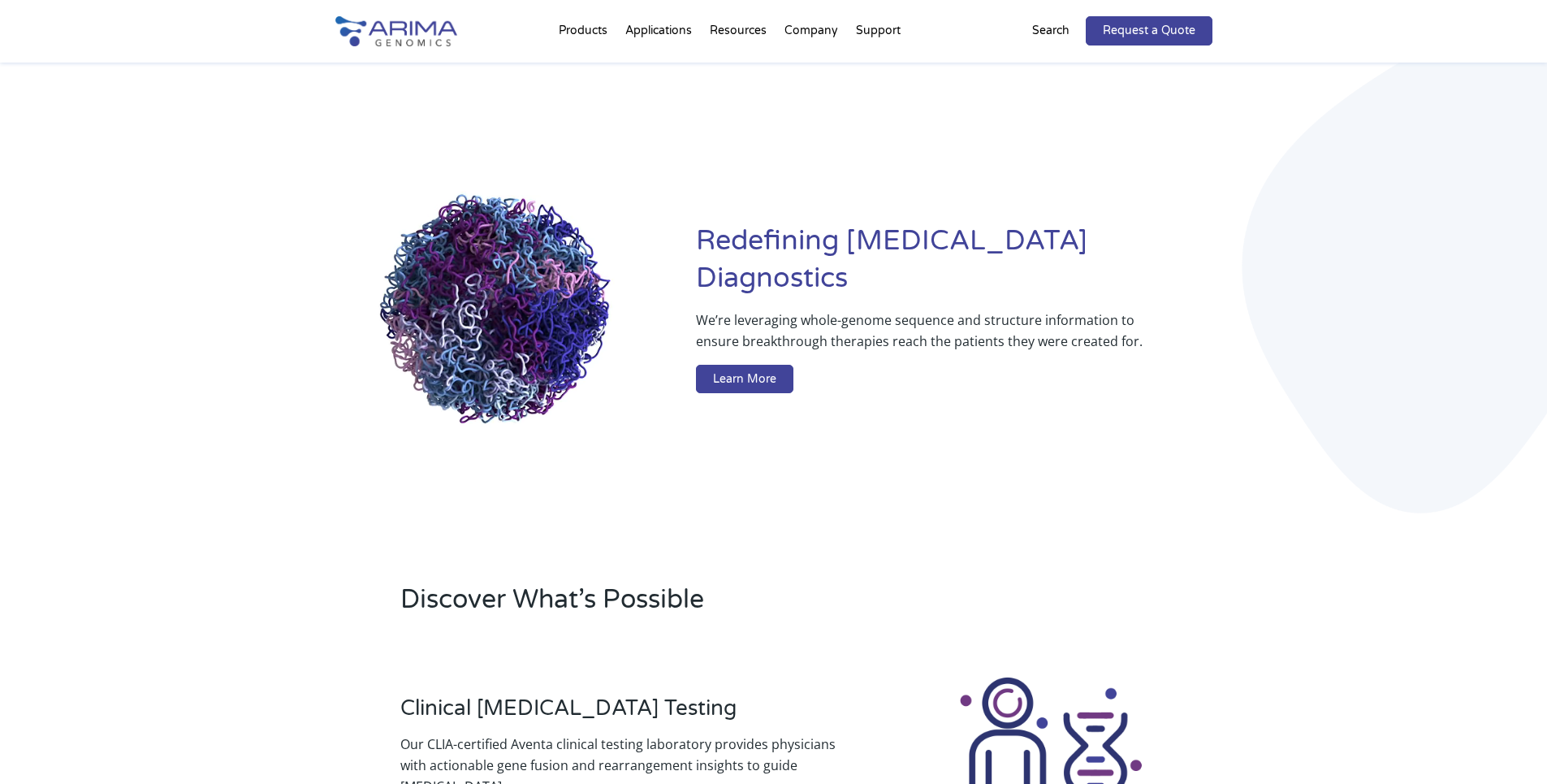
click at [1057, 26] on p "Search" at bounding box center [1050, 31] width 37 height 21
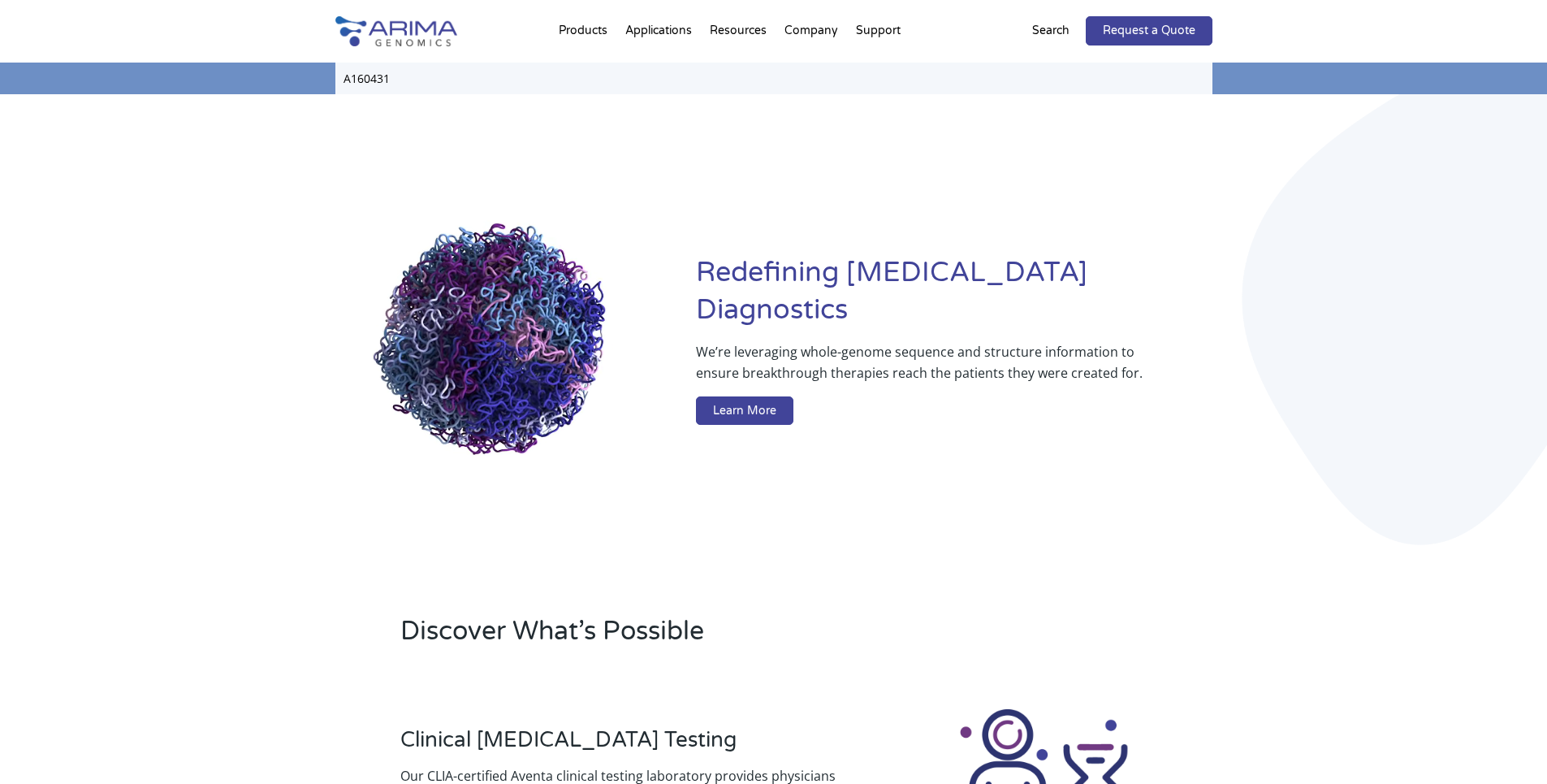
drag, startPoint x: 441, startPoint y: 81, endPoint x: 315, endPoint y: 92, distance: 126.5
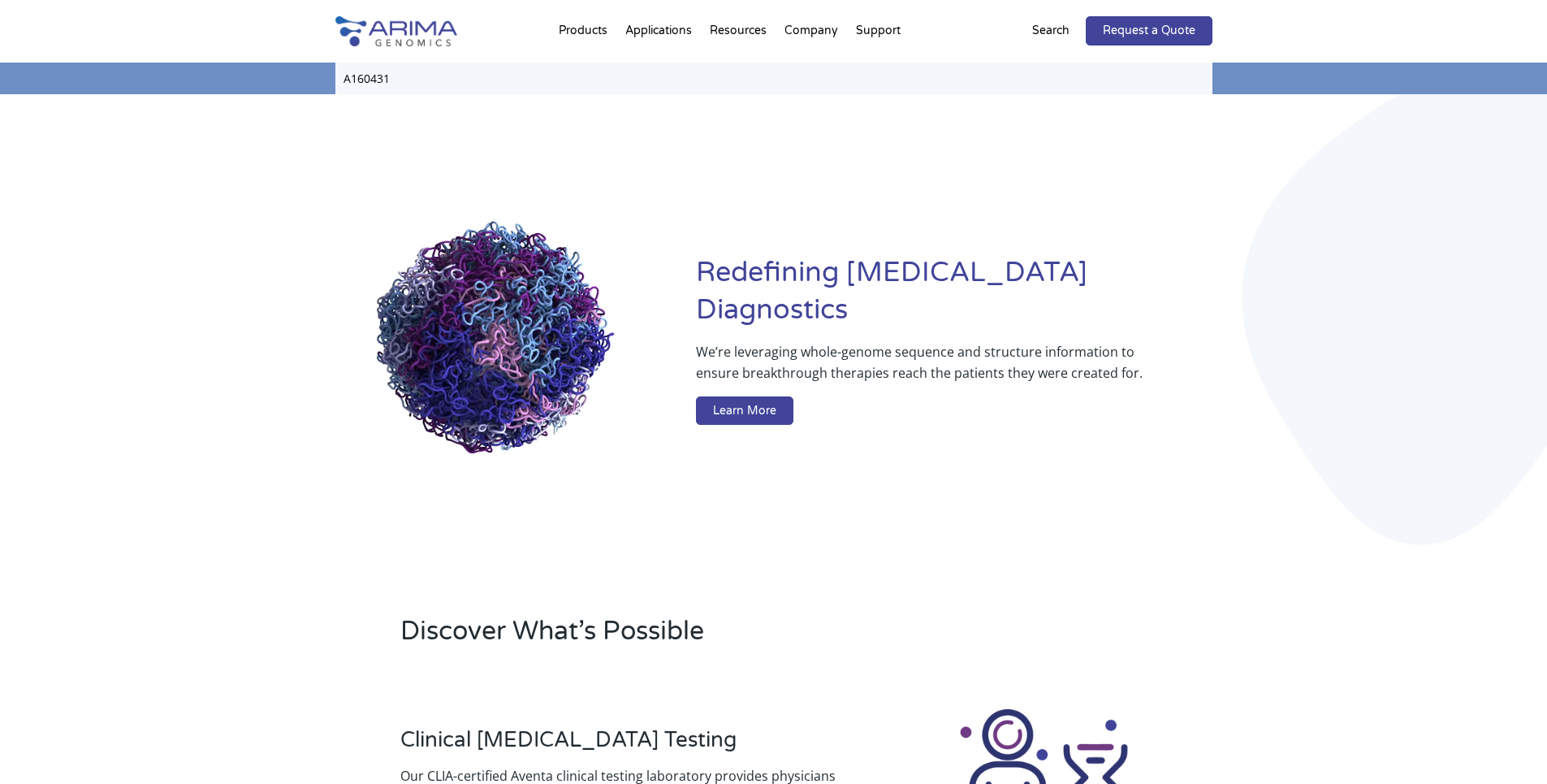
click at [315, 92] on div "Search for: A160431 Search" at bounding box center [774, 77] width 1547 height 32
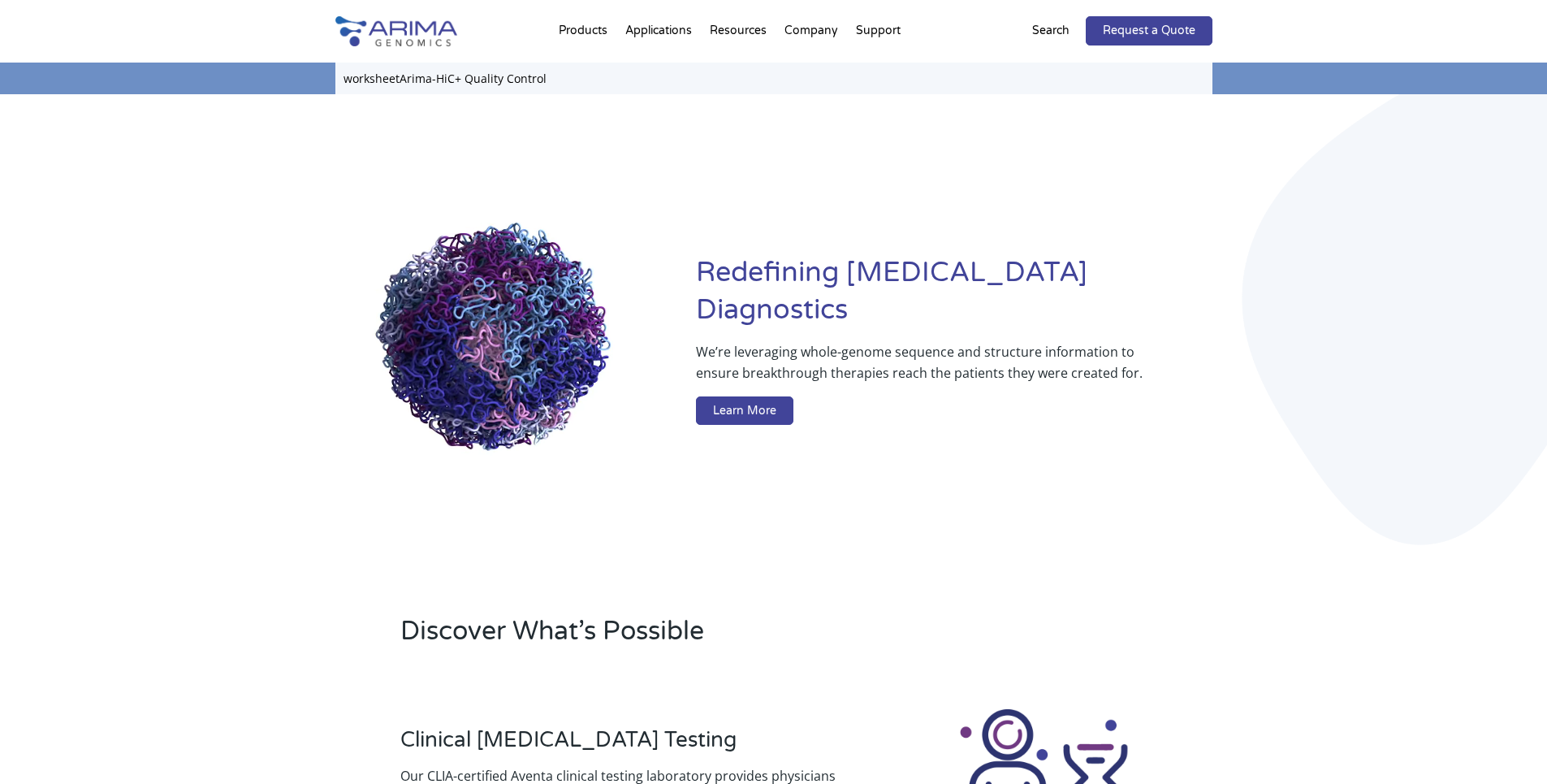
type input "worksheetArima-HiC+ Quality Control"
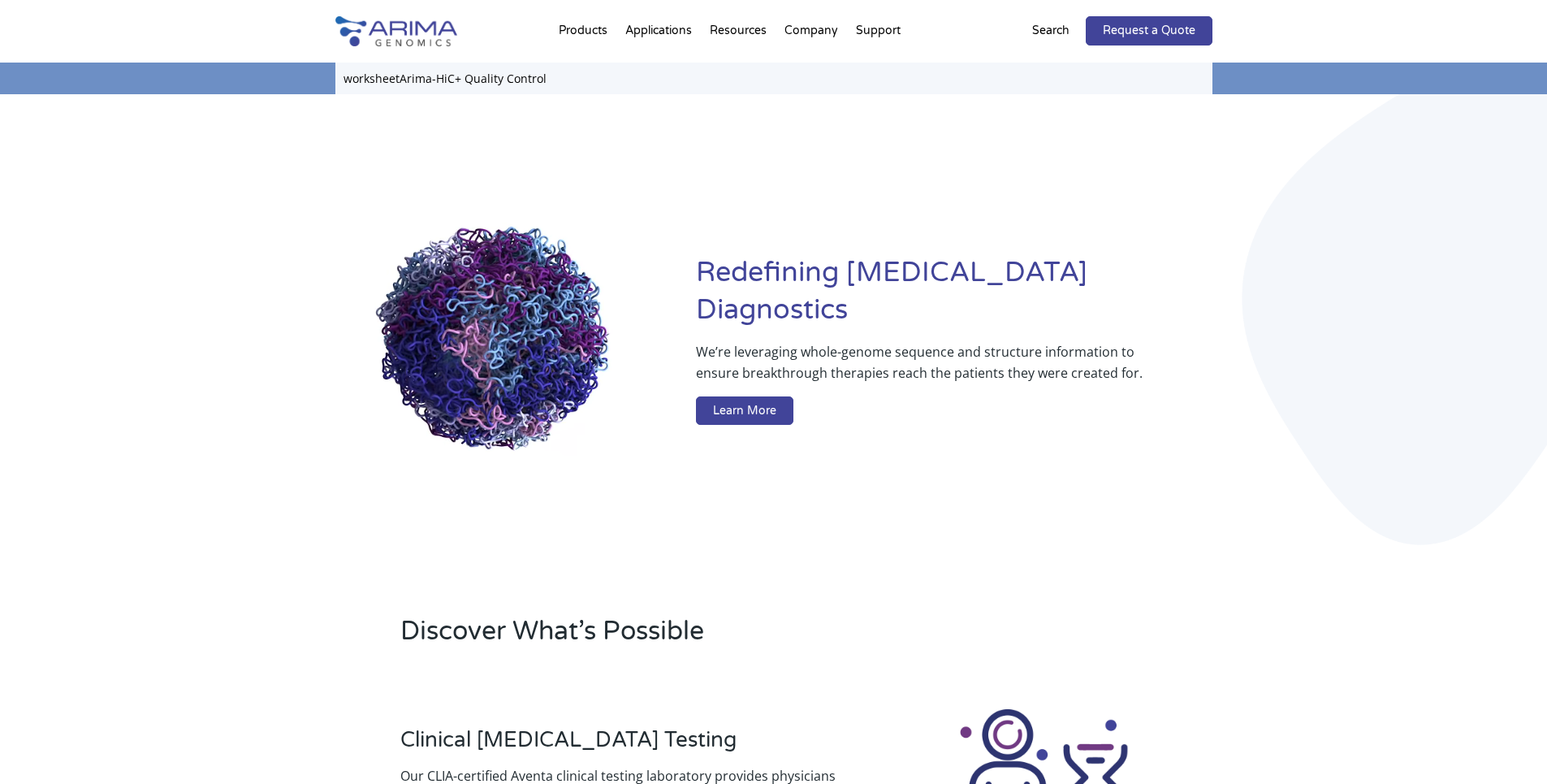
click input "Search" at bounding box center [0, 0] width 0 height 0
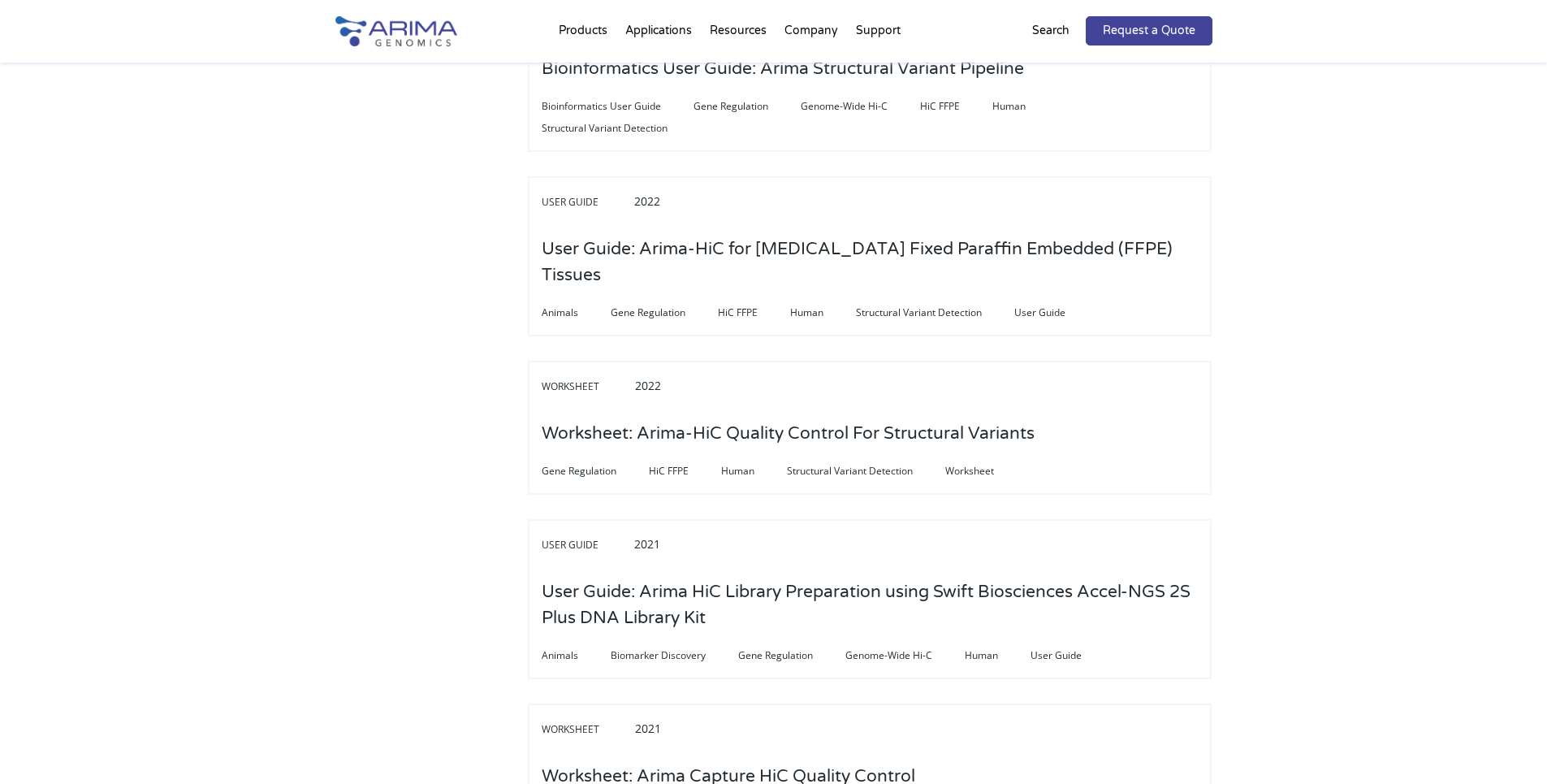
scroll to position [1313, 0]
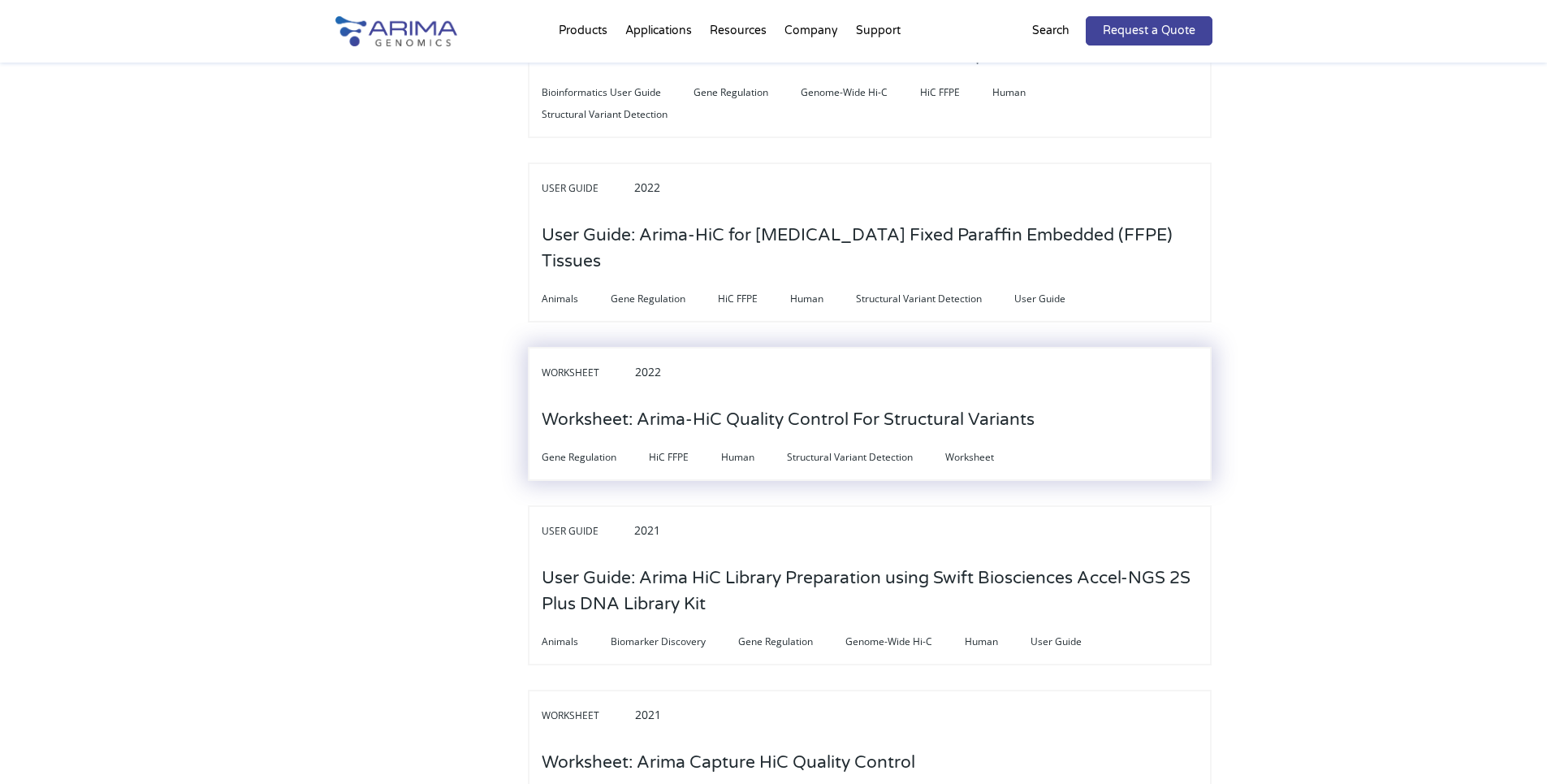
click at [633, 395] on h3 "Worksheet: Arima-HiC Quality Control For Structural Variants" at bounding box center [788, 420] width 493 height 51
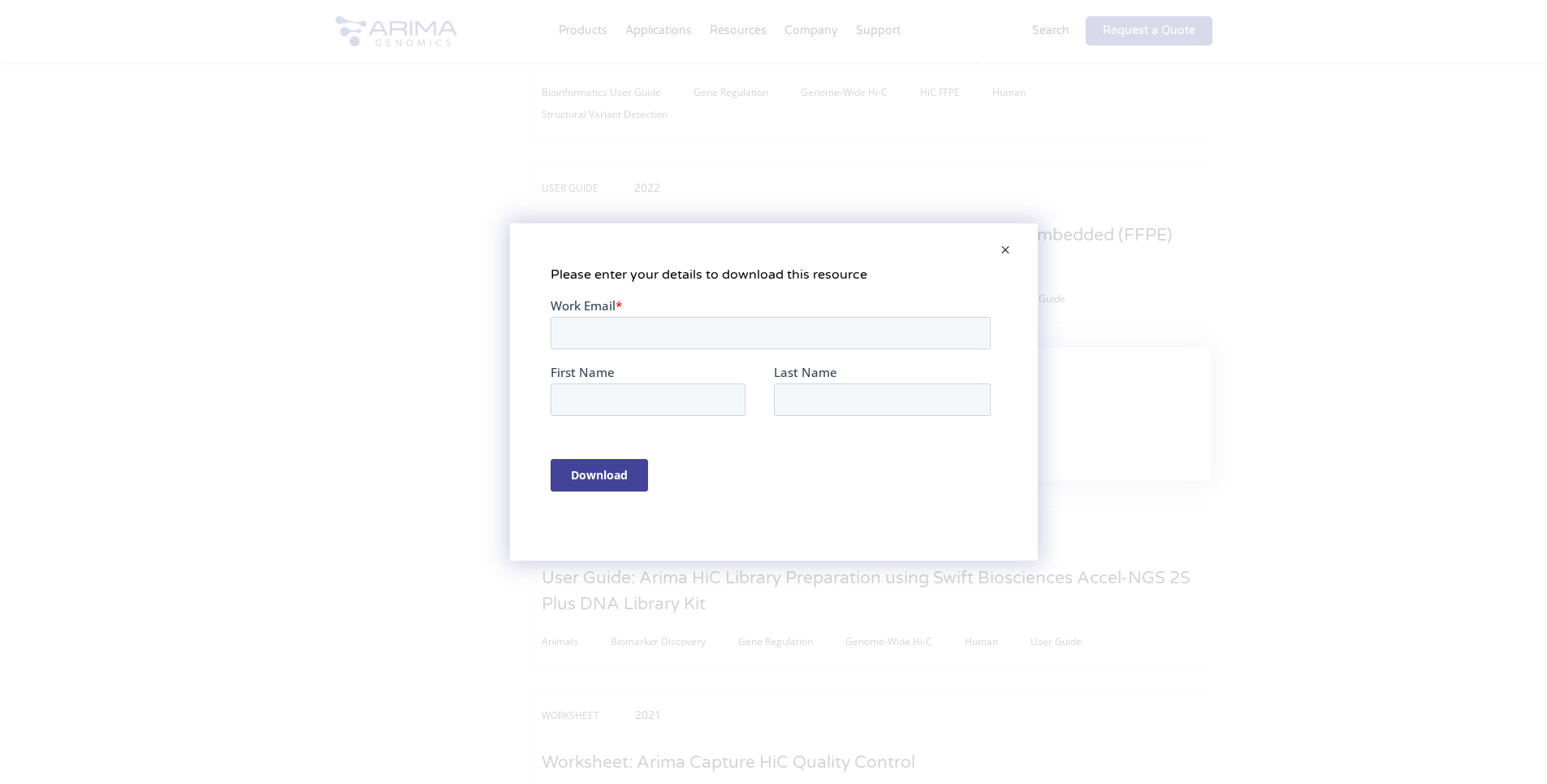
scroll to position [0, 0]
click at [1001, 251] on span at bounding box center [1005, 250] width 33 height 39
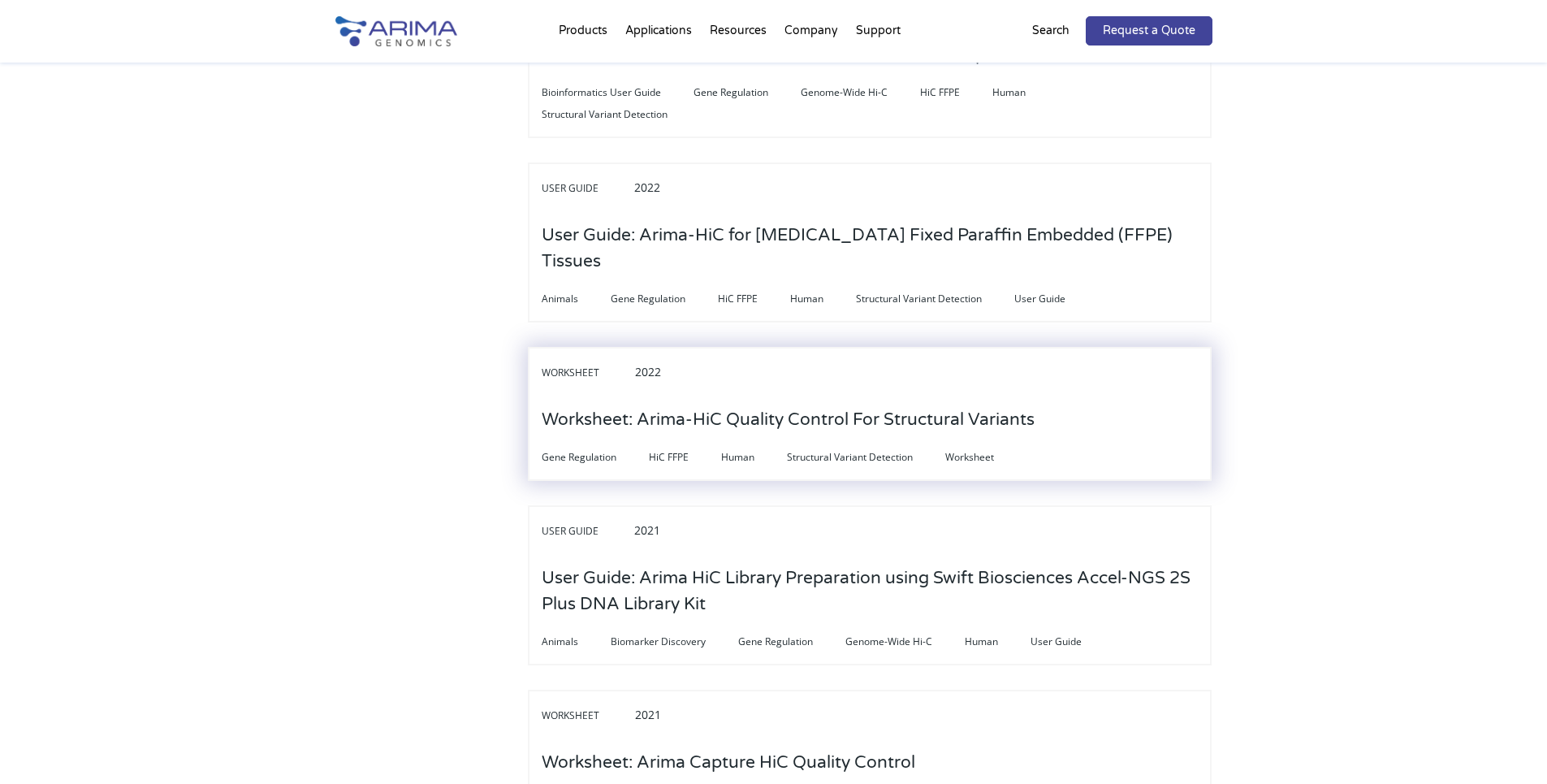
click at [593, 395] on h3 "Worksheet: Arima-HiC Quality Control For Structural Variants" at bounding box center [788, 420] width 493 height 51
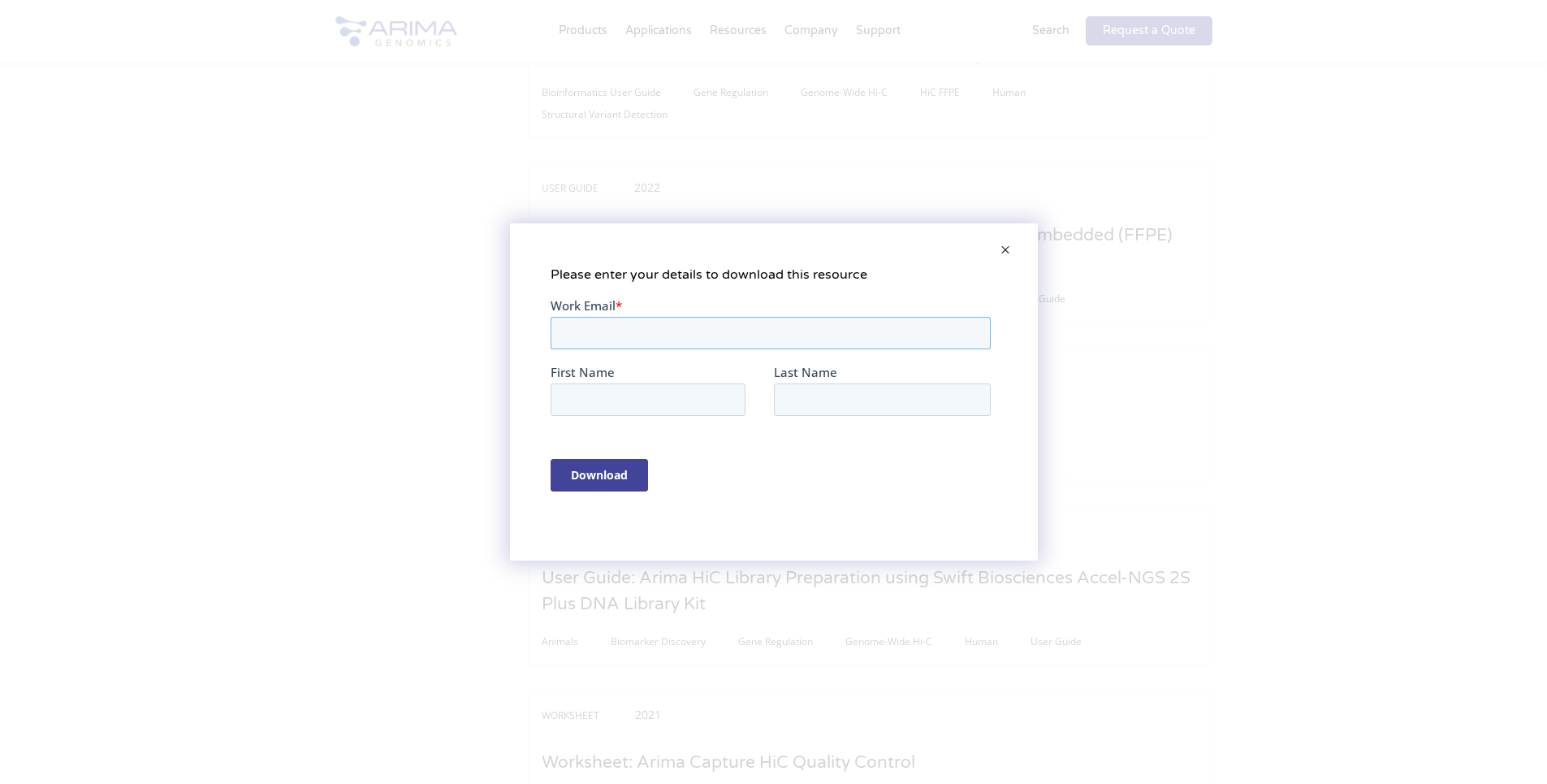
click at [609, 325] on input "Work Email *" at bounding box center [770, 333] width 440 height 33
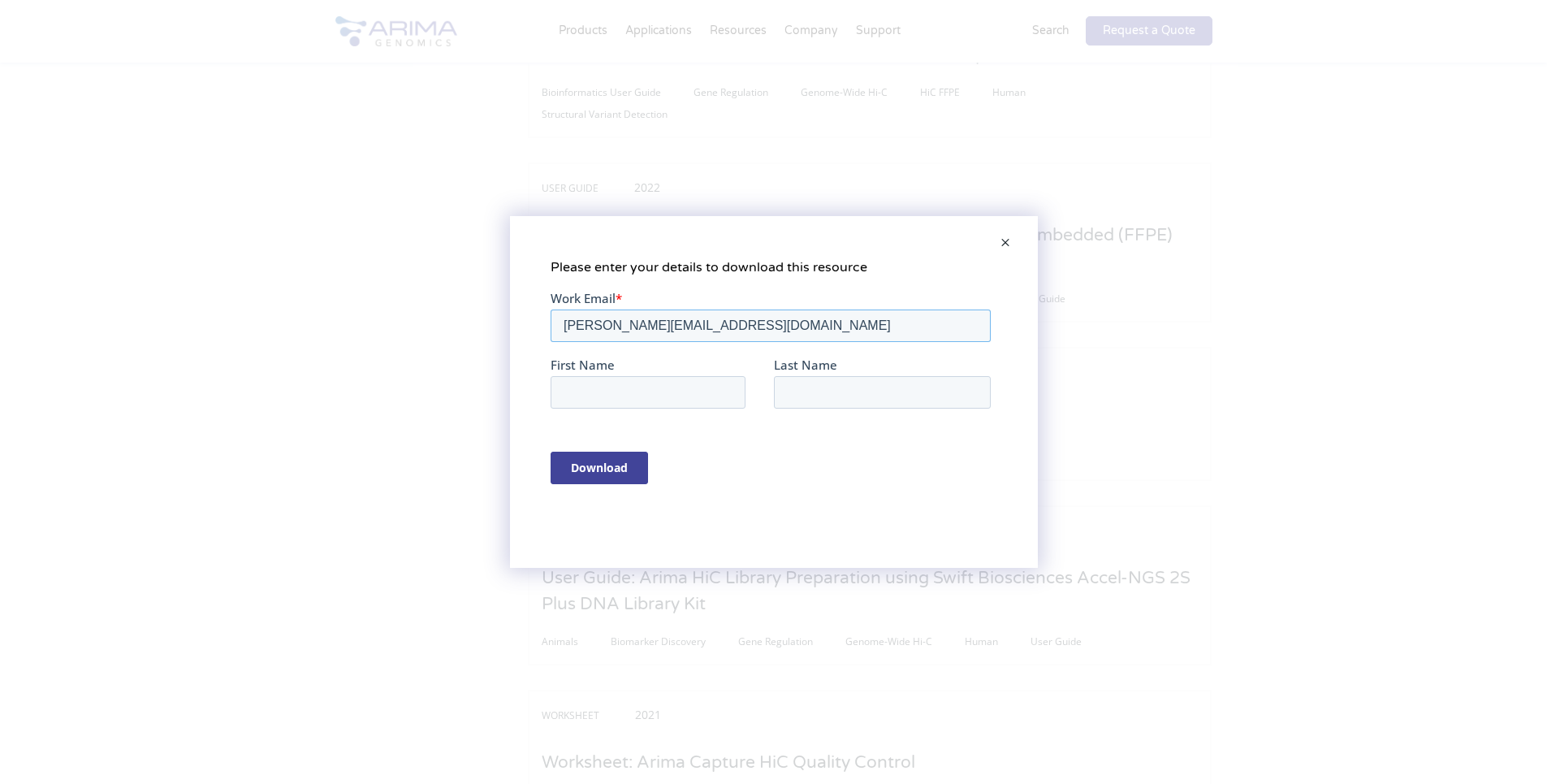
type input "[PERSON_NAME][EMAIL_ADDRESS][DOMAIN_NAME]"
click at [621, 384] on input "First Name" at bounding box center [647, 392] width 195 height 33
type input "[PERSON_NAME]"
click at [811, 387] on input "Last Name" at bounding box center [882, 392] width 217 height 33
type input "[PERSON_NAME]"
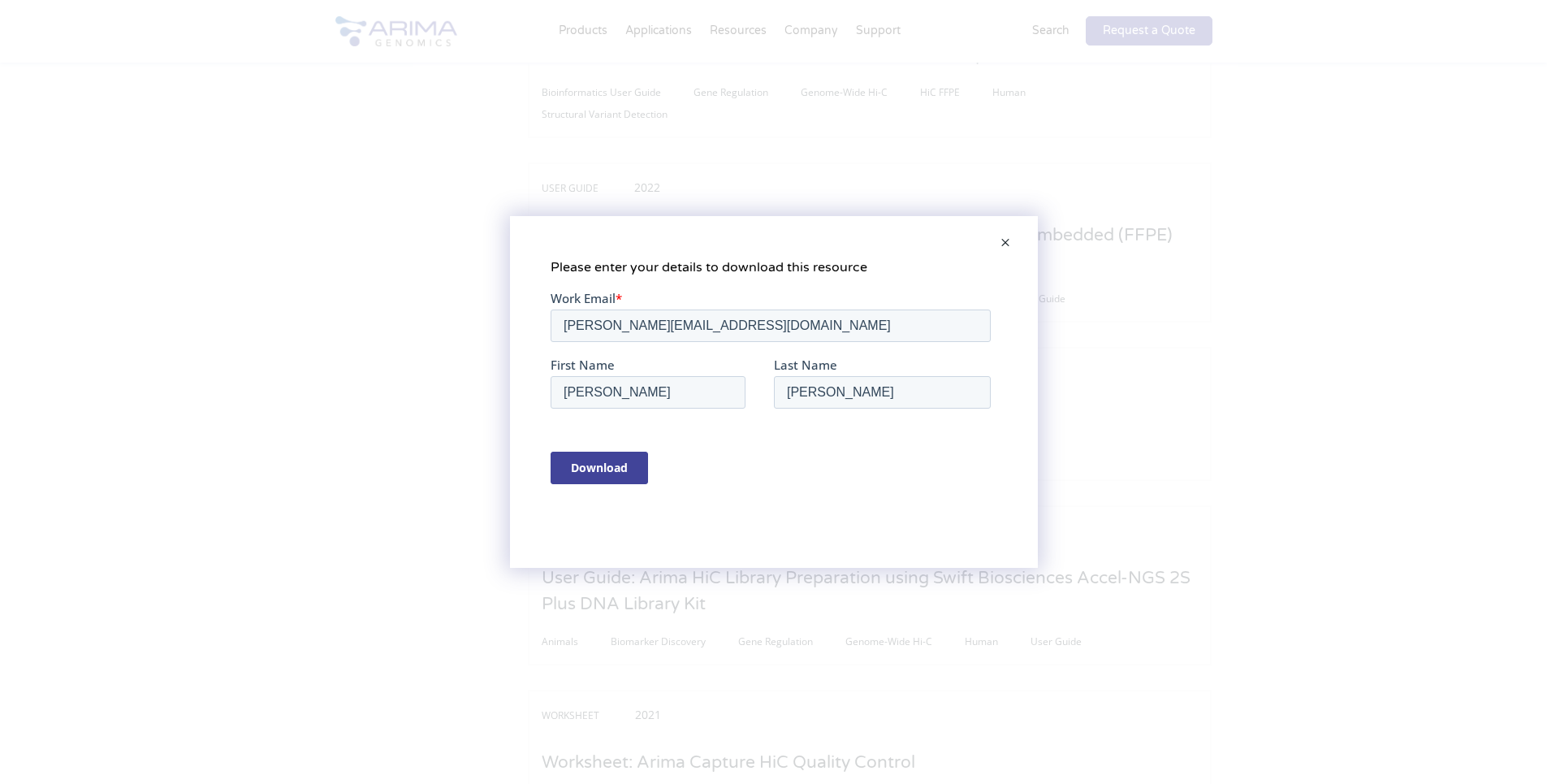
type input "[PERSON_NAME][EMAIL_ADDRESS][PERSON_NAME][DOMAIN_NAME]"
click at [592, 468] on input "Download" at bounding box center [599, 468] width 98 height 33
